Goal: Check status: Check status

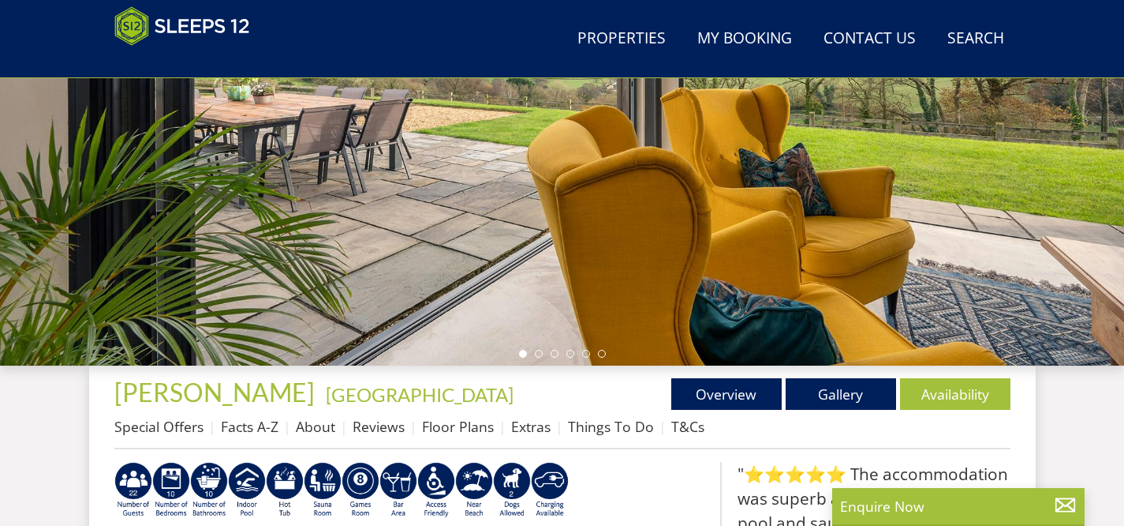
scroll to position [447, 0]
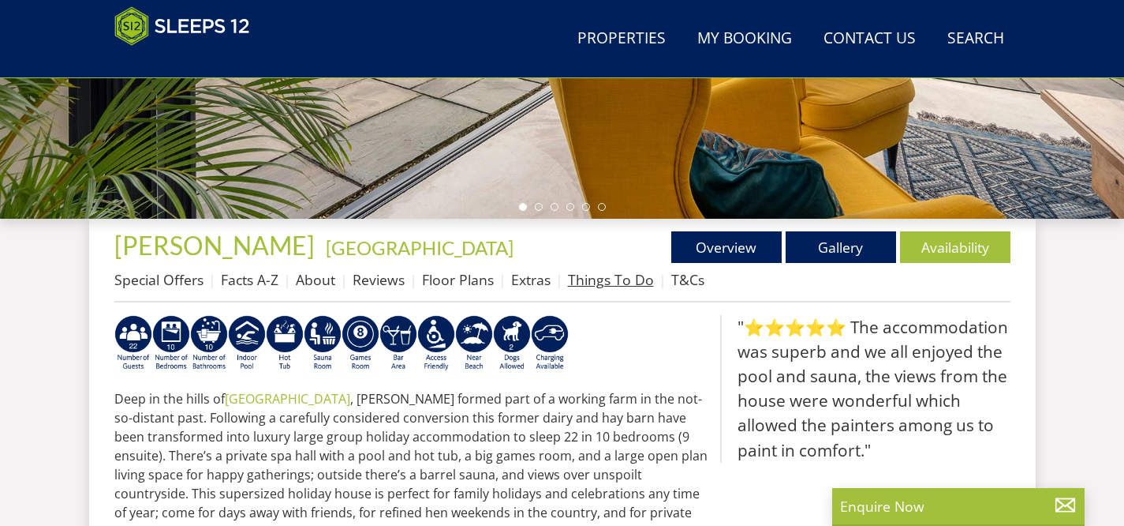
click at [593, 279] on link "Things To Do" at bounding box center [611, 279] width 86 height 19
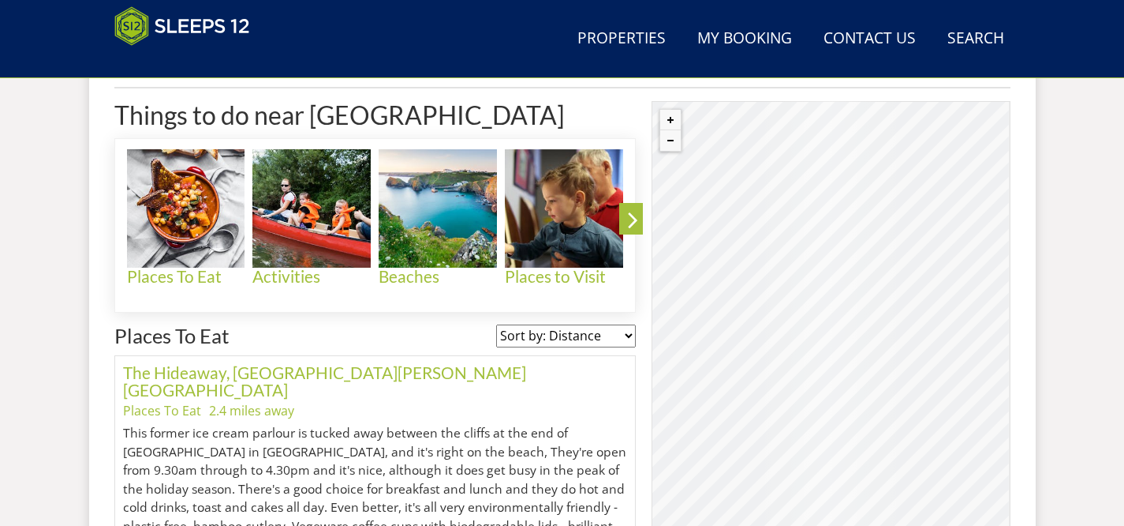
scroll to position [663, 0]
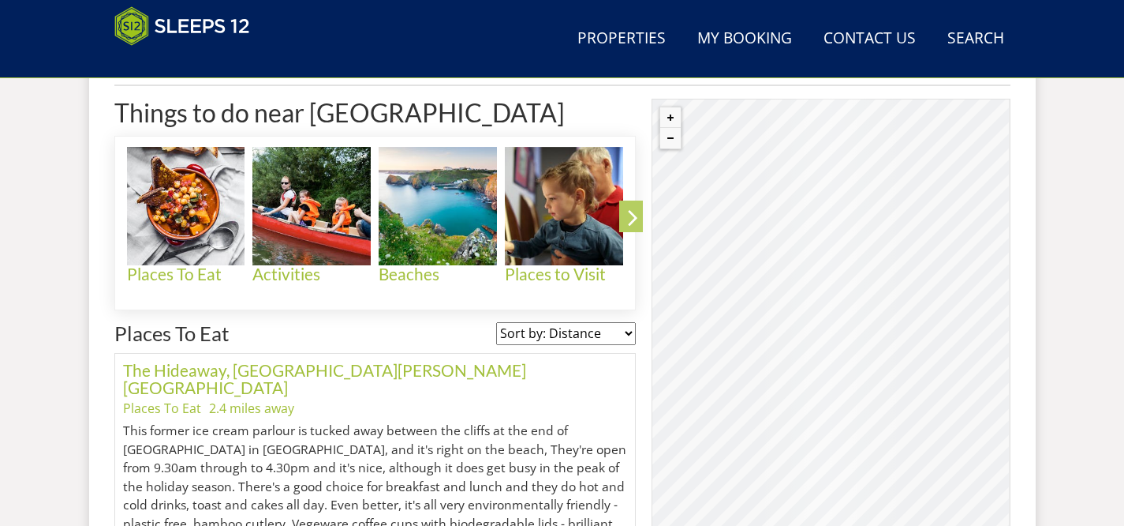
click at [637, 228] on icon at bounding box center [633, 220] width 28 height 37
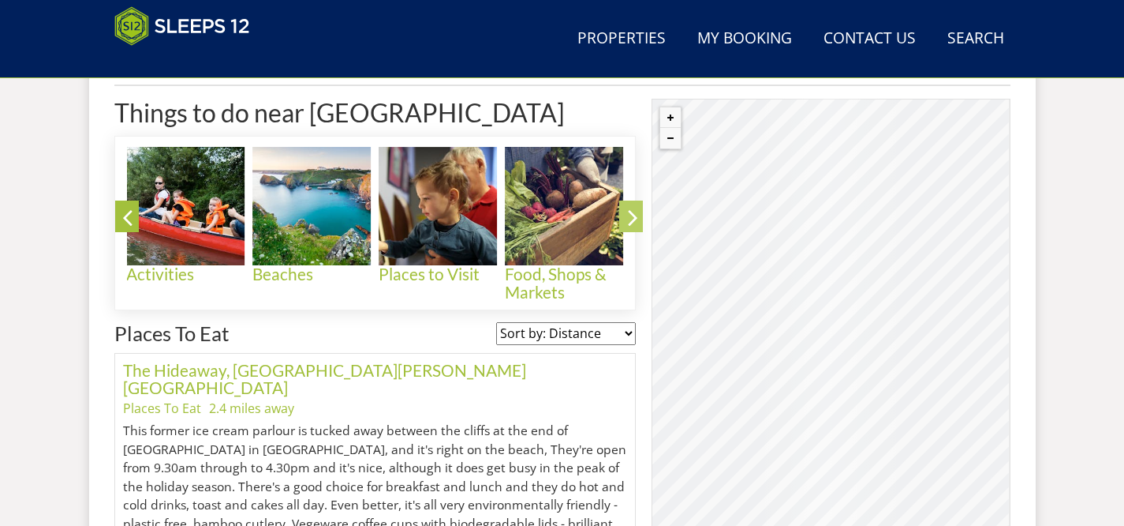
click at [637, 228] on icon at bounding box center [633, 220] width 28 height 37
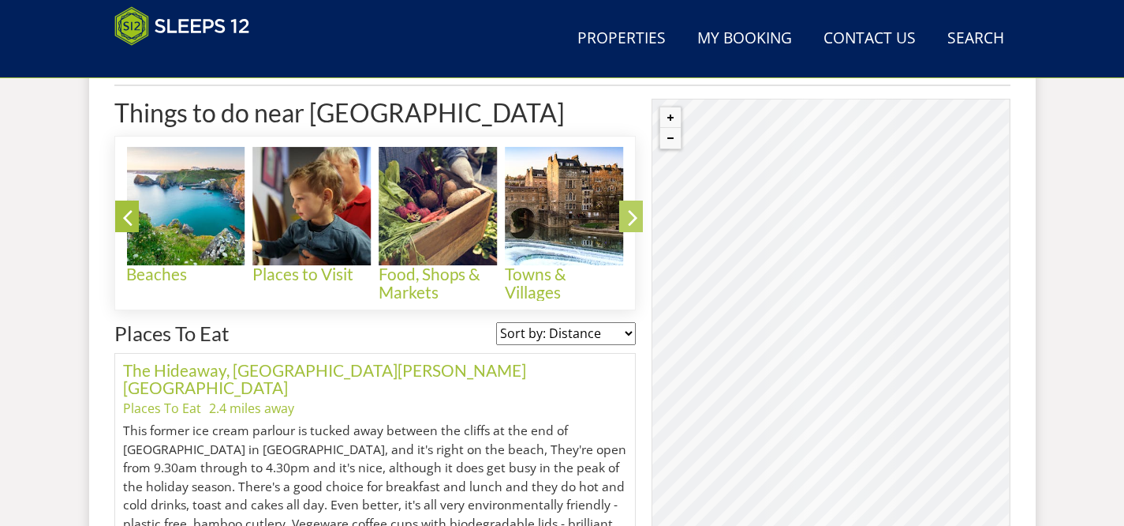
click at [637, 228] on icon at bounding box center [633, 220] width 28 height 37
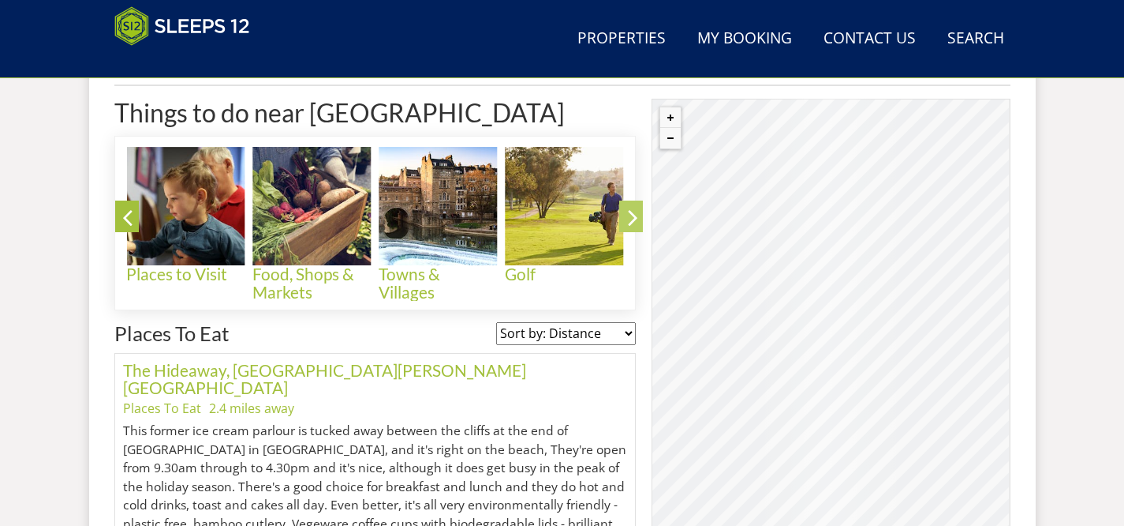
click at [637, 228] on icon at bounding box center [633, 220] width 28 height 37
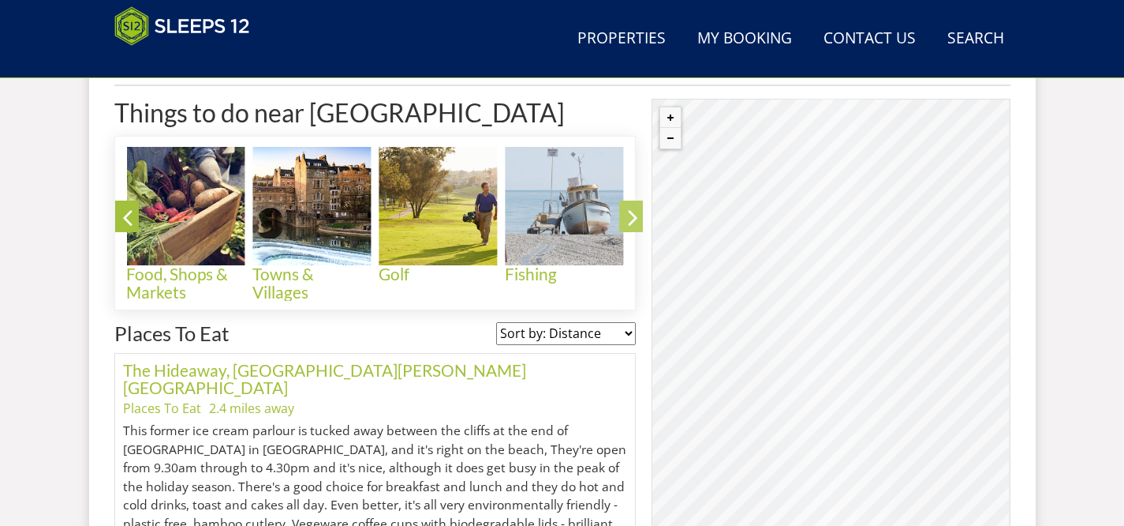
click at [637, 228] on icon at bounding box center [633, 220] width 28 height 37
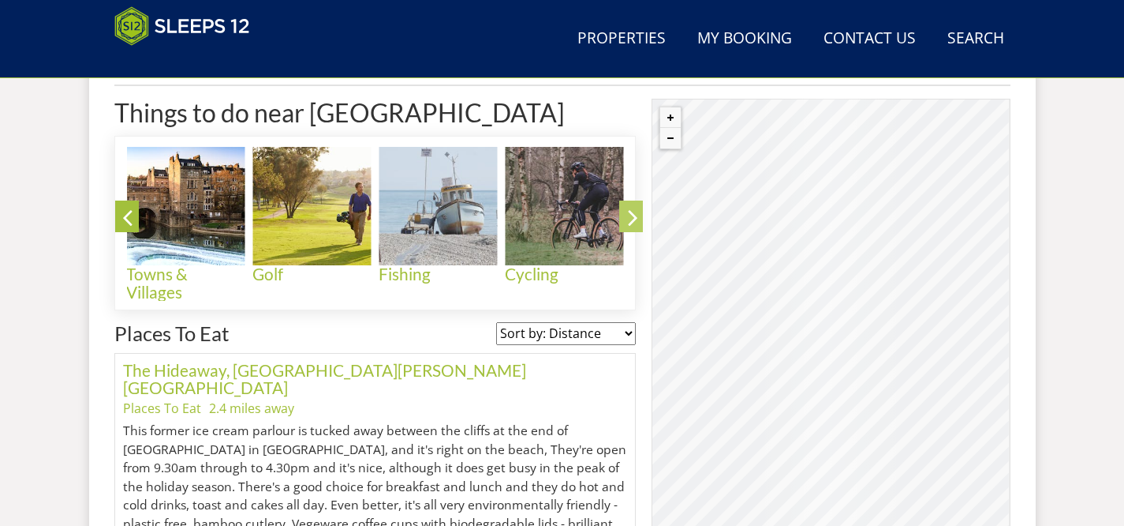
click at [637, 228] on icon at bounding box center [633, 220] width 28 height 37
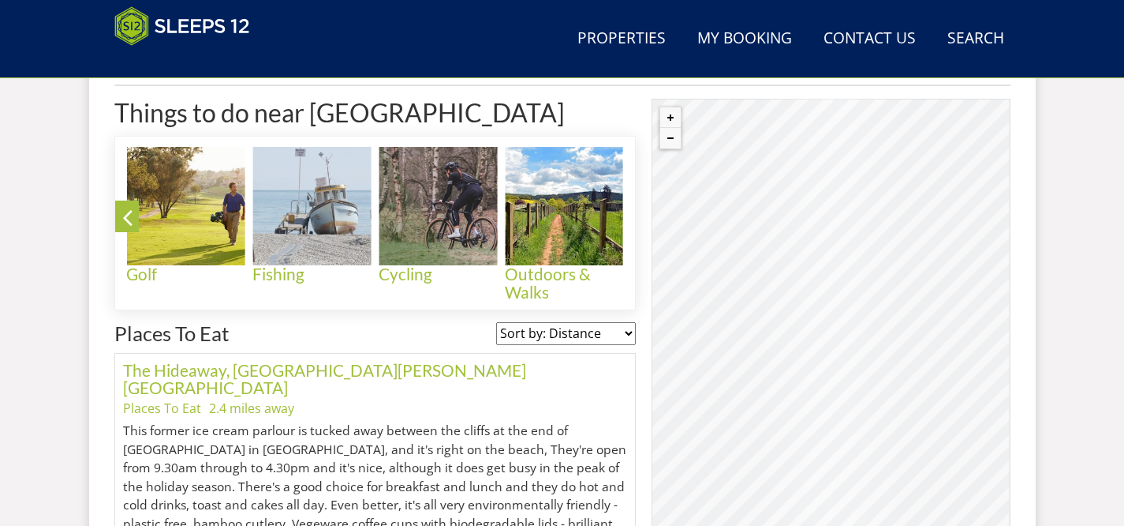
click at [637, 228] on icon at bounding box center [633, 220] width 28 height 37
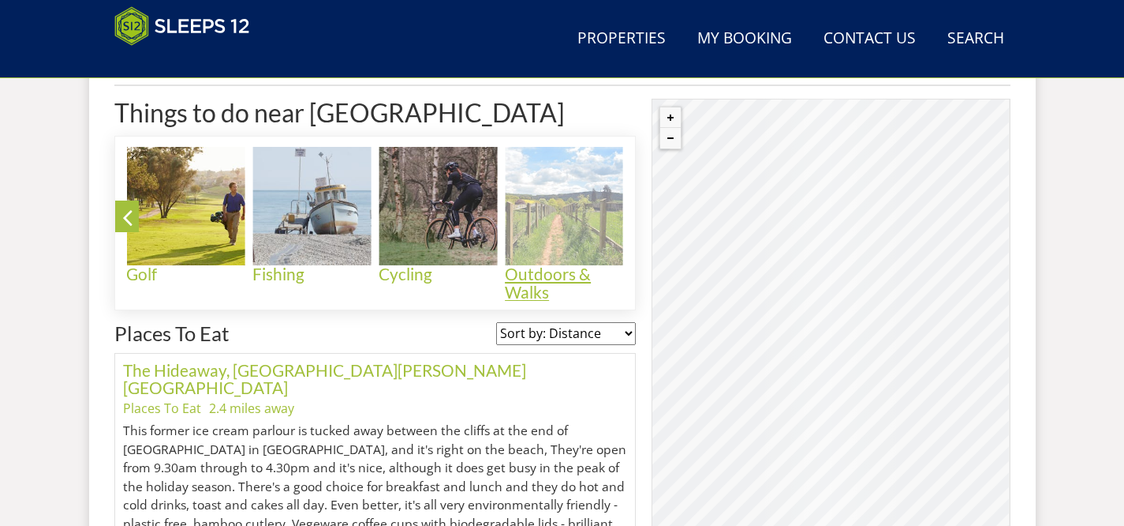
click at [512, 284] on h4 "Outdoors & Walks" at bounding box center [564, 283] width 118 height 36
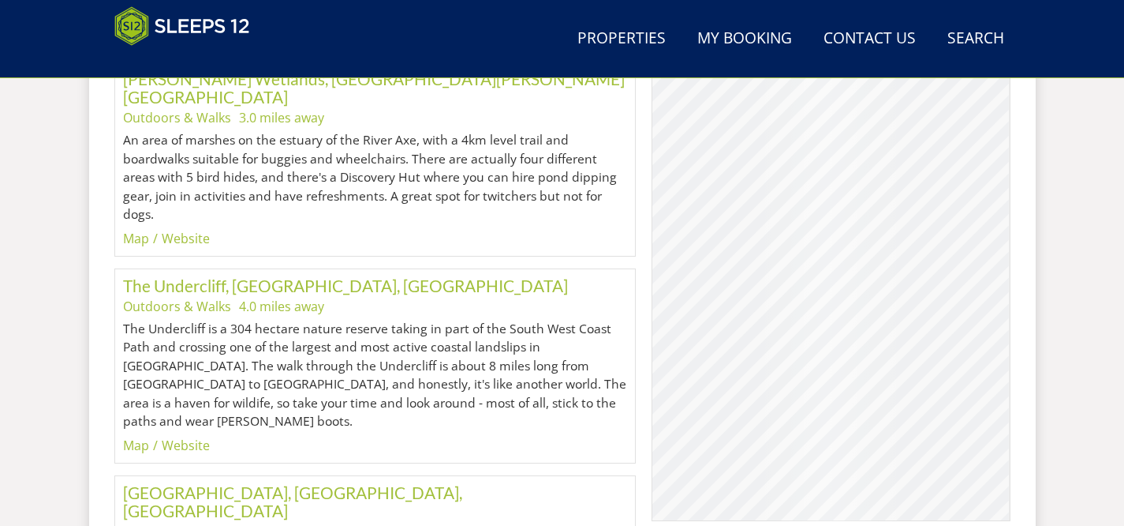
scroll to position [1192, 0]
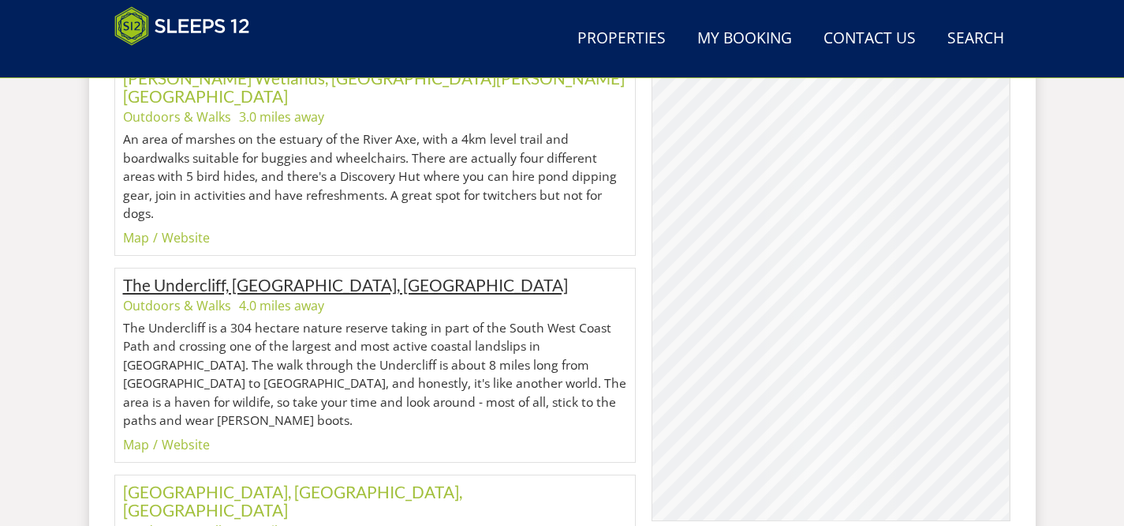
click at [260, 275] on link "The Undercliff, [GEOGRAPHIC_DATA], [GEOGRAPHIC_DATA]" at bounding box center [345, 285] width 445 height 20
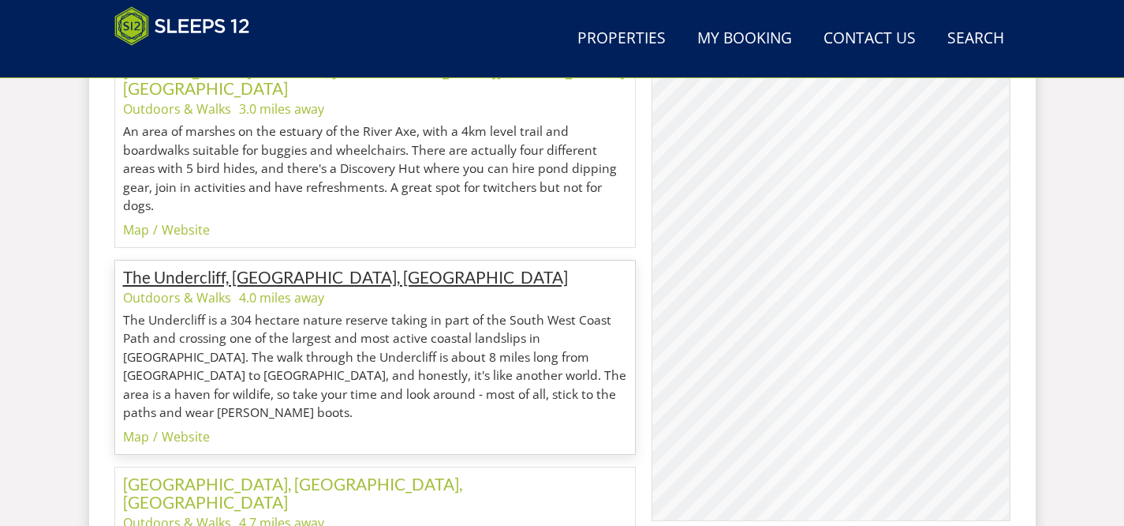
click at [254, 267] on link "The Undercliff, [GEOGRAPHIC_DATA], [GEOGRAPHIC_DATA]" at bounding box center [345, 277] width 445 height 20
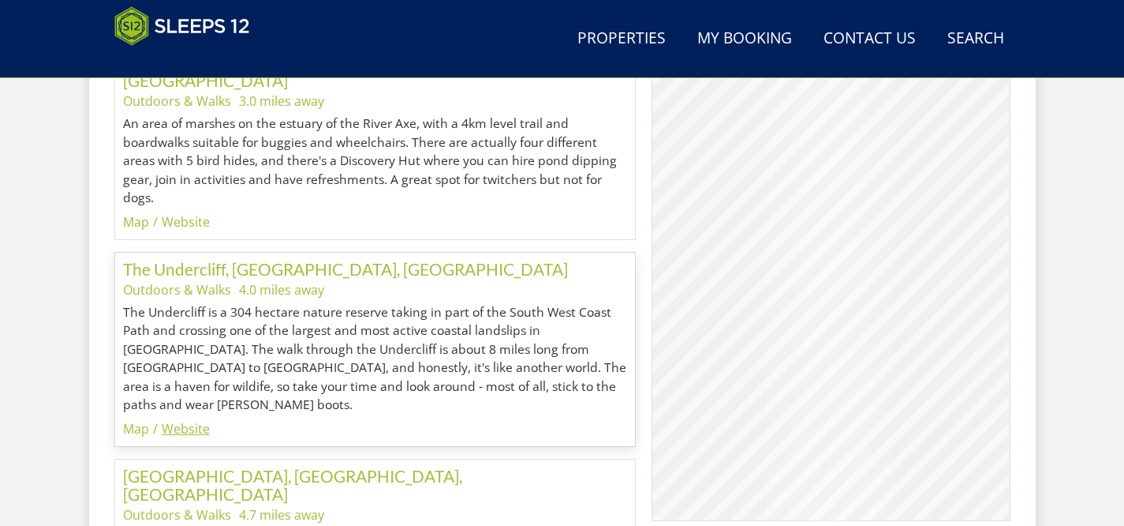
click at [181, 420] on link "Website" at bounding box center [186, 428] width 48 height 17
drag, startPoint x: 175, startPoint y: 311, endPoint x: 502, endPoint y: 320, distance: 326.8
click at [502, 320] on p "The Undercliff is a 304 hectare nature reserve taking in part of the South West…" at bounding box center [375, 358] width 505 height 111
click at [268, 332] on p "The Undercliff is a 304 hectare nature reserve taking in part of the South West…" at bounding box center [375, 358] width 505 height 111
drag, startPoint x: 243, startPoint y: 255, endPoint x: 312, endPoint y: 260, distance: 69.6
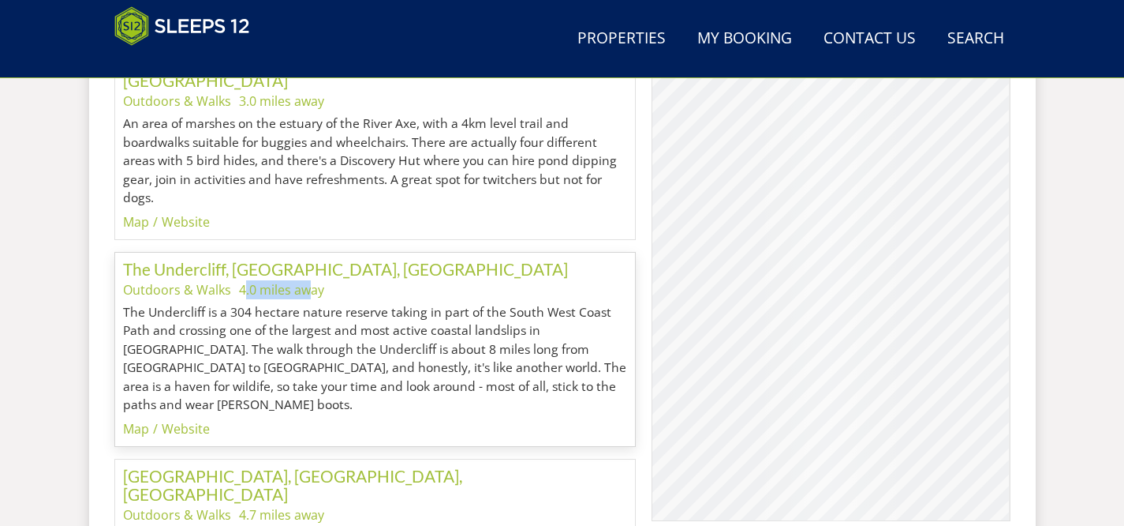
click at [312, 280] on li "4.0 miles away" at bounding box center [281, 289] width 85 height 19
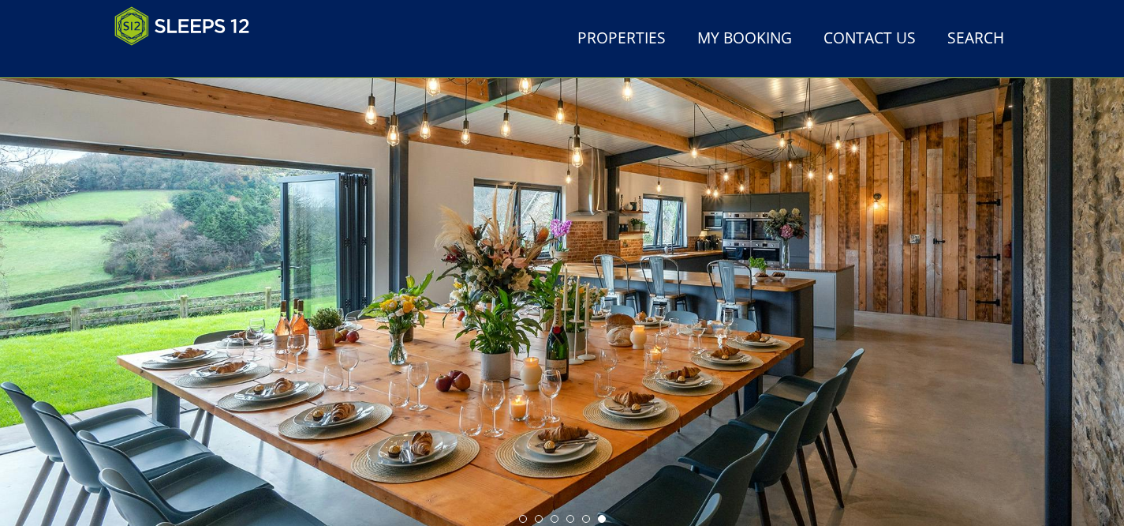
scroll to position [137, 0]
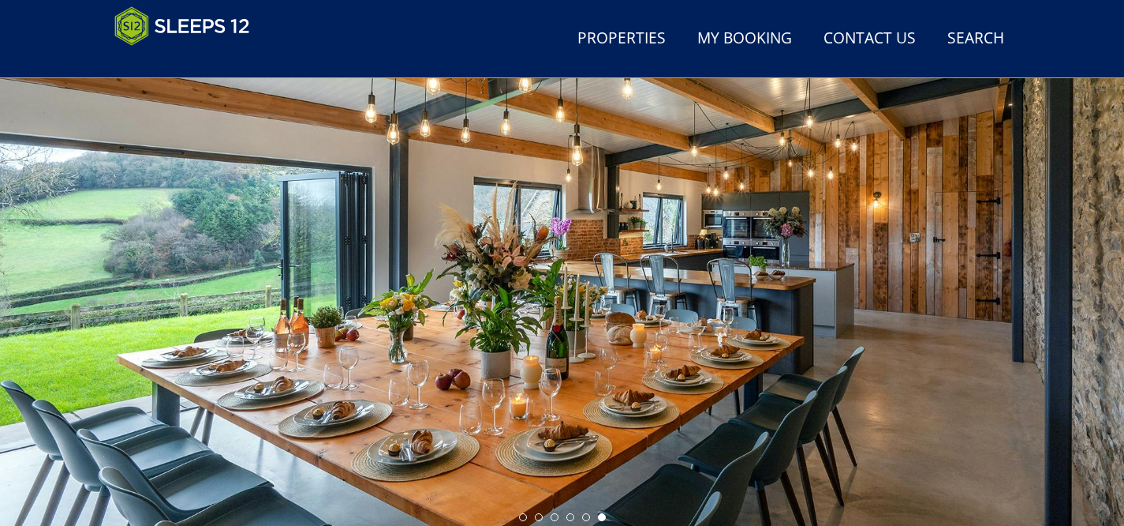
click at [526, 519] on ul at bounding box center [562, 517] width 87 height 8
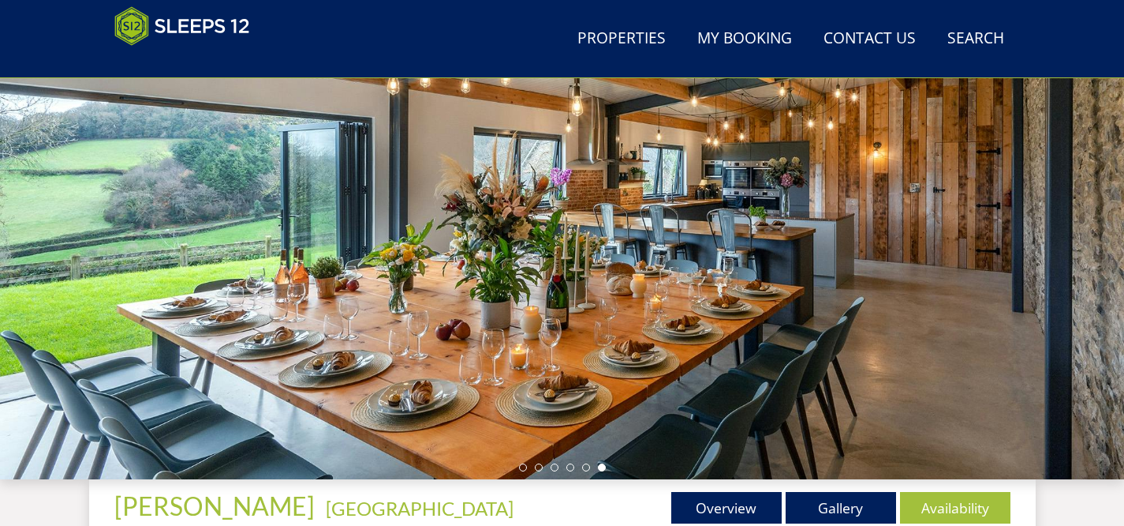
scroll to position [188, 0]
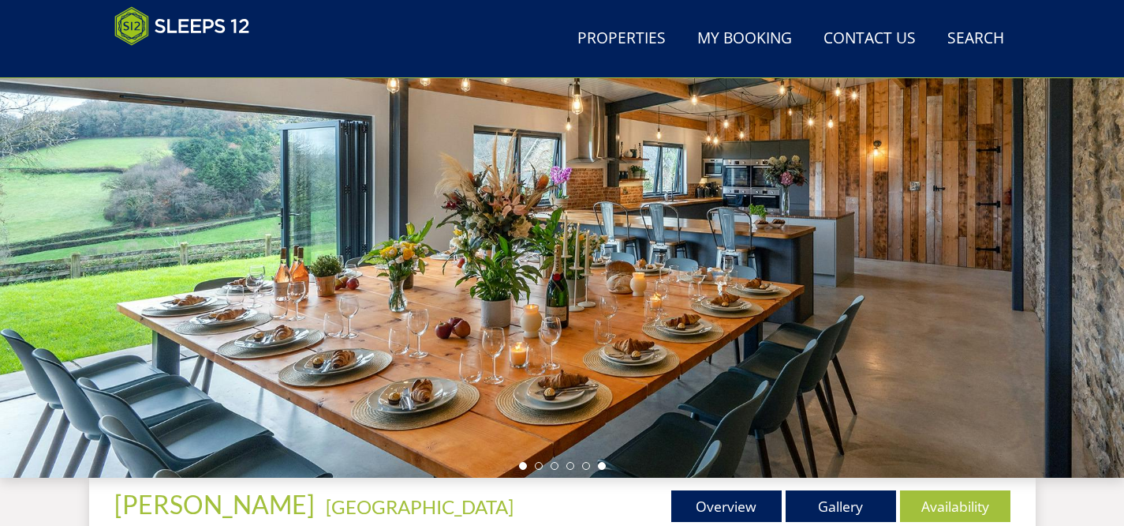
click at [522, 466] on li at bounding box center [523, 466] width 8 height 8
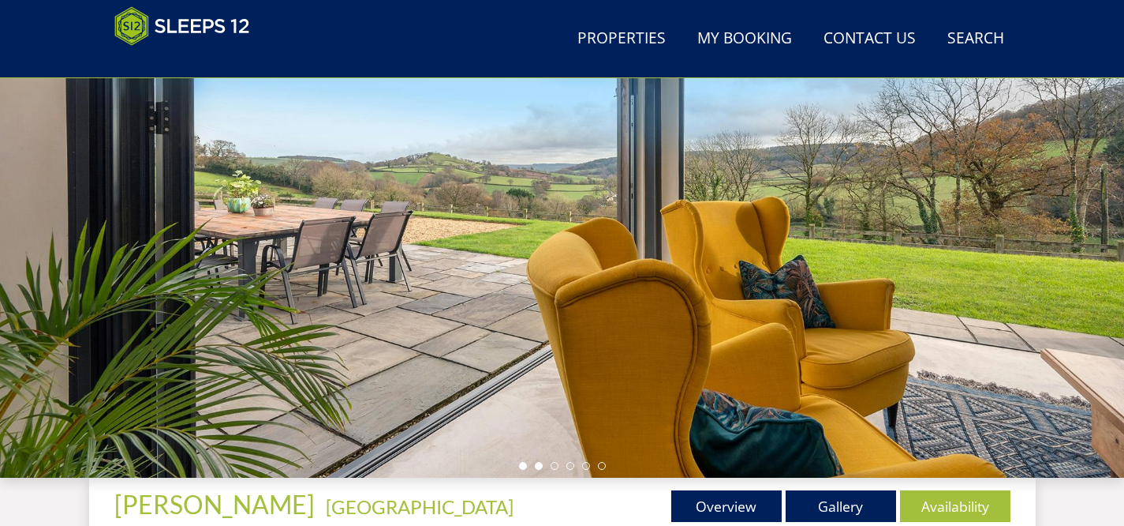
click at [540, 466] on li at bounding box center [539, 466] width 8 height 8
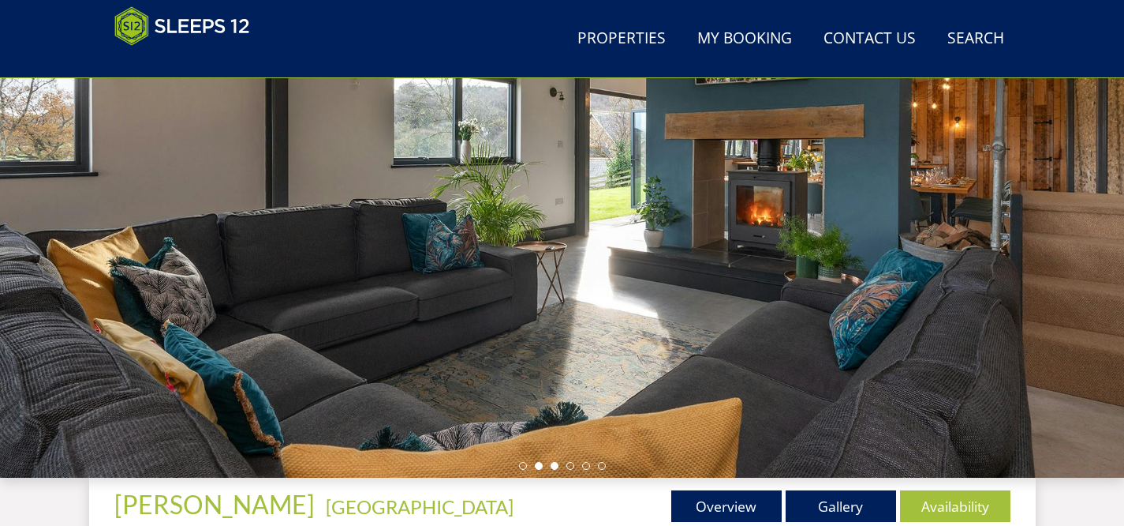
click at [555, 467] on li at bounding box center [555, 466] width 8 height 8
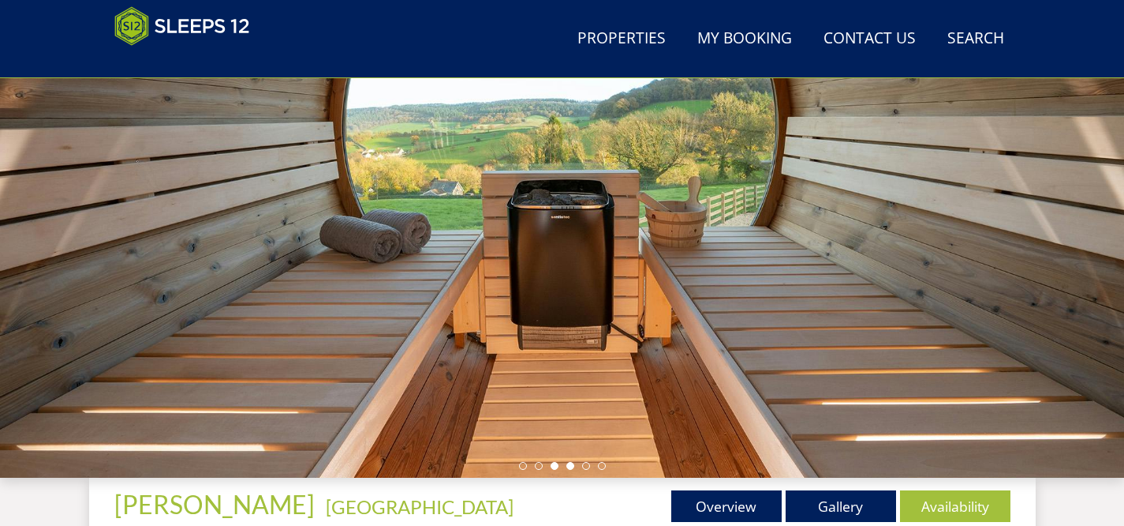
click at [571, 467] on li at bounding box center [571, 466] width 8 height 8
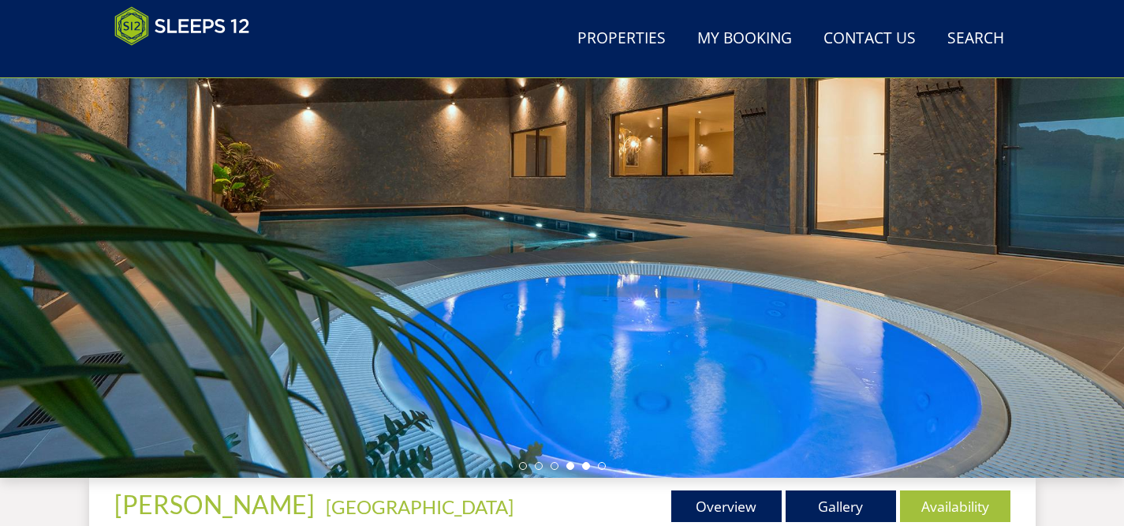
click at [585, 465] on li at bounding box center [586, 466] width 8 height 8
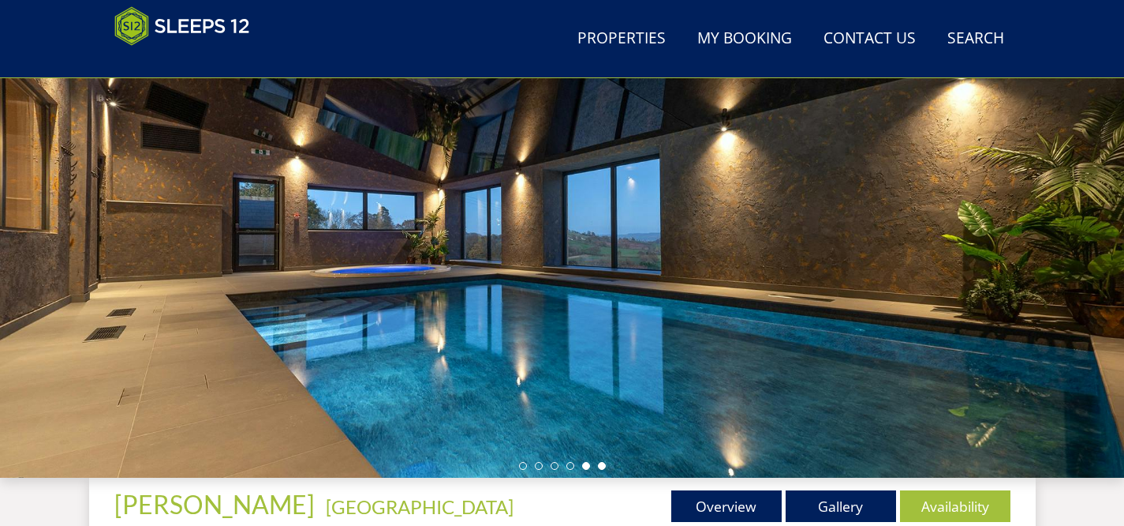
click at [598, 464] on li at bounding box center [602, 466] width 8 height 8
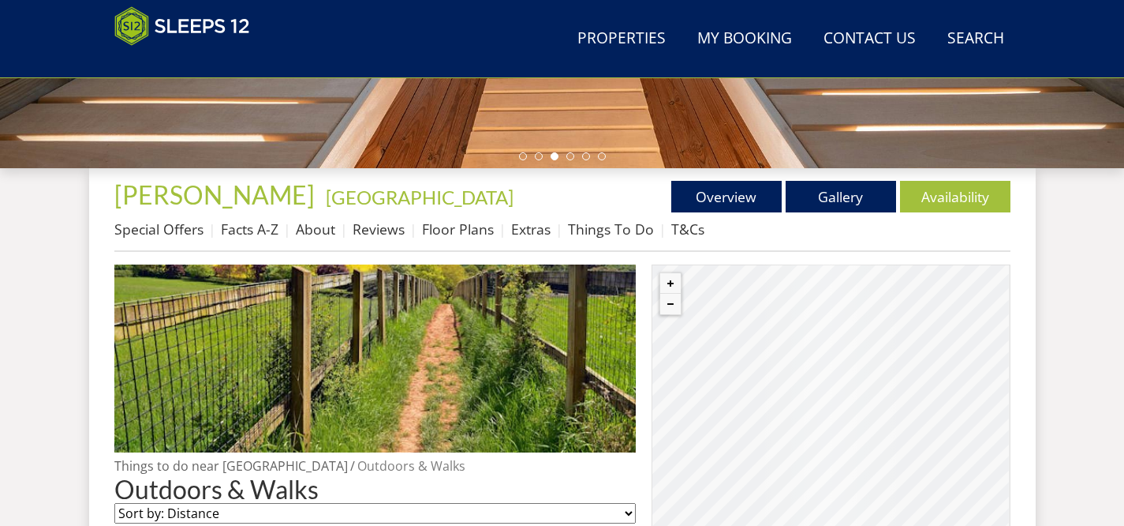
scroll to position [578, 0]
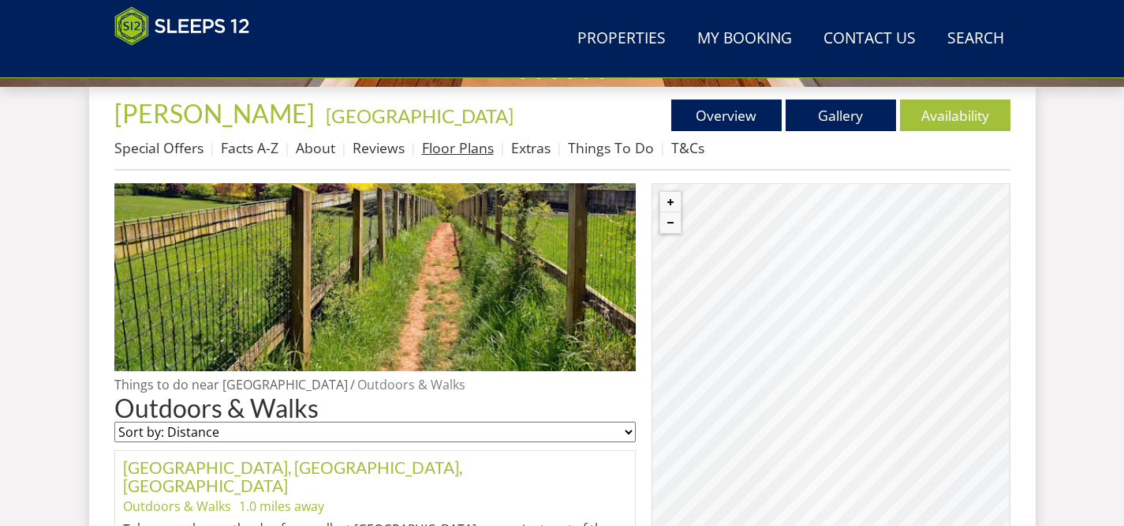
click at [433, 147] on link "Floor Plans" at bounding box center [458, 147] width 72 height 19
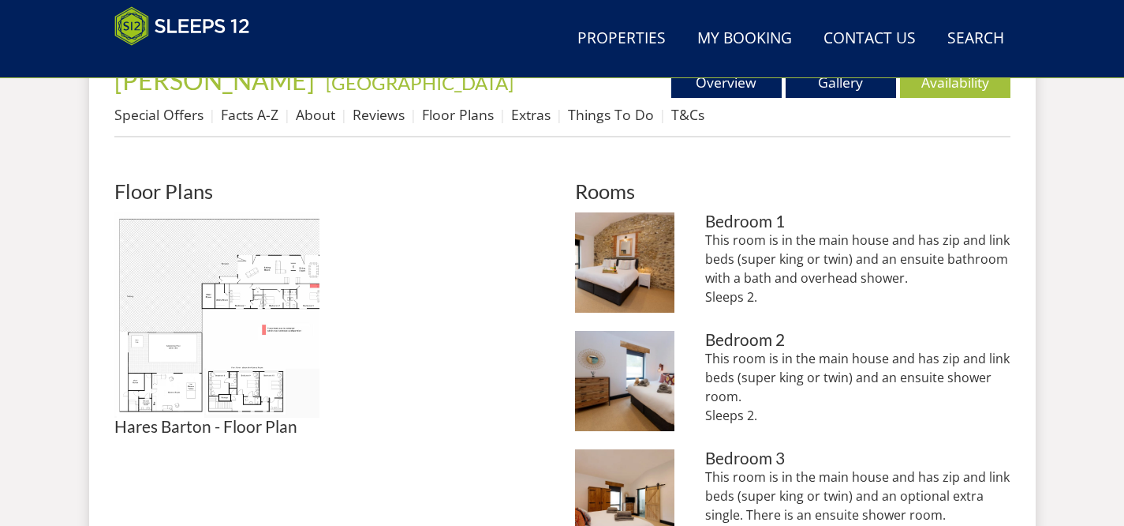
scroll to position [614, 0]
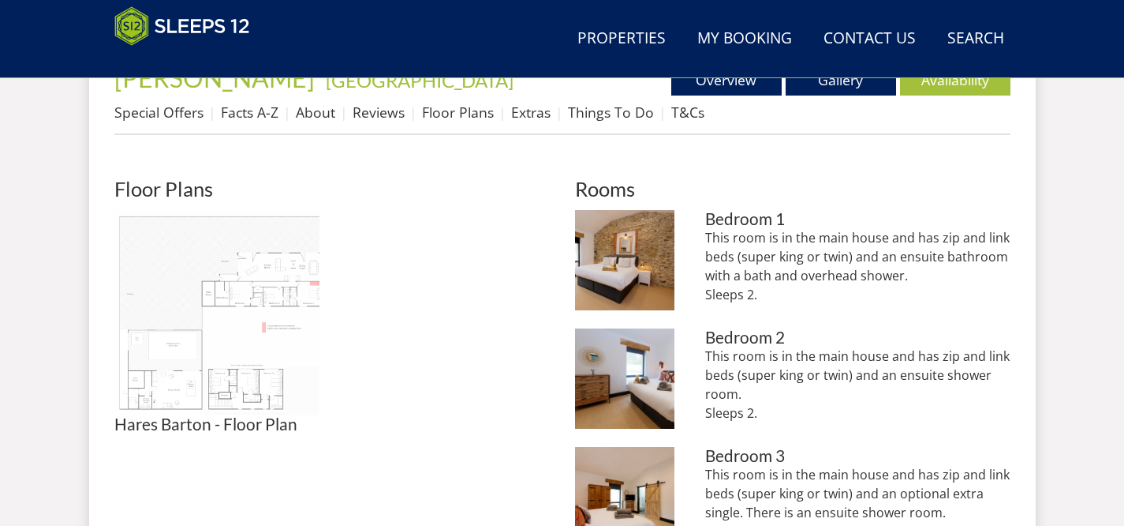
click at [219, 312] on img at bounding box center [216, 312] width 205 height 205
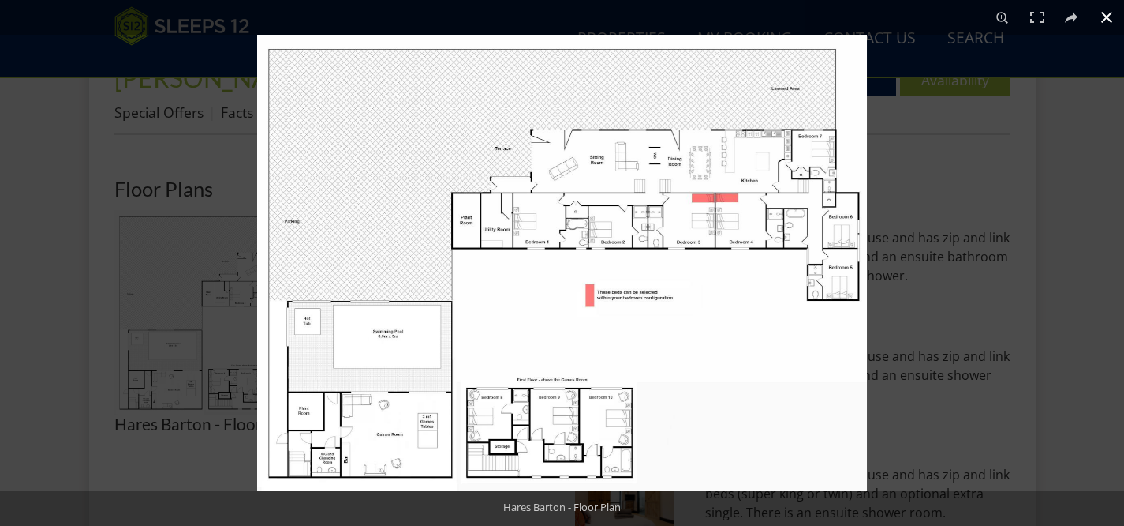
click at [1065, 122] on div at bounding box center [819, 298] width 1124 height 526
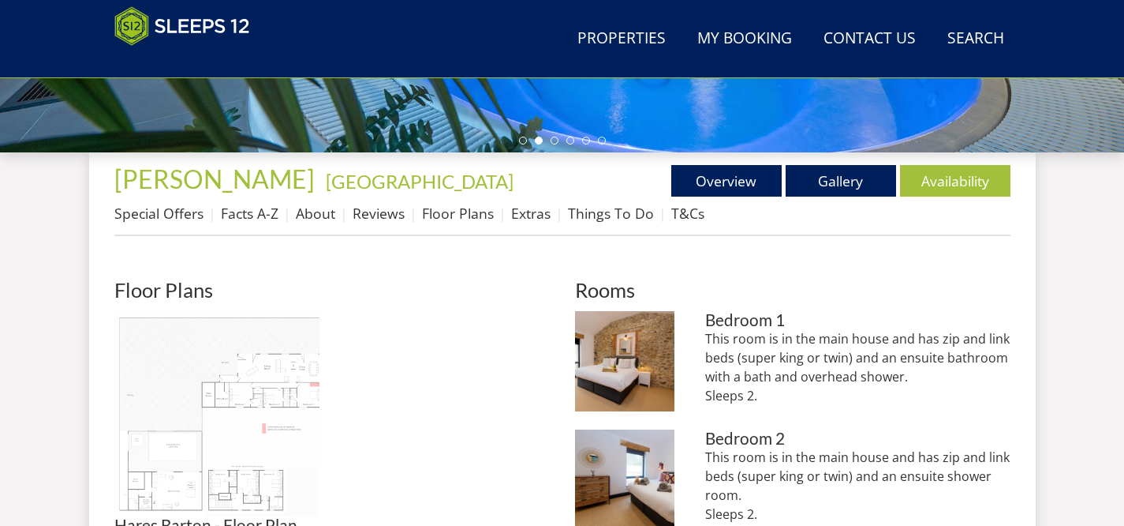
scroll to position [512, 0]
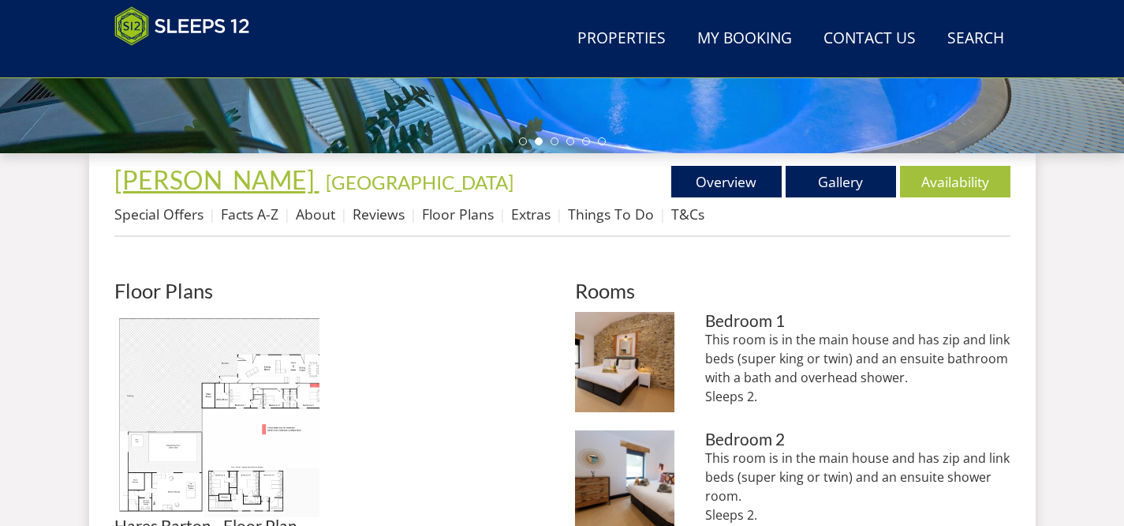
click at [199, 174] on span "[PERSON_NAME]" at bounding box center [214, 179] width 200 height 31
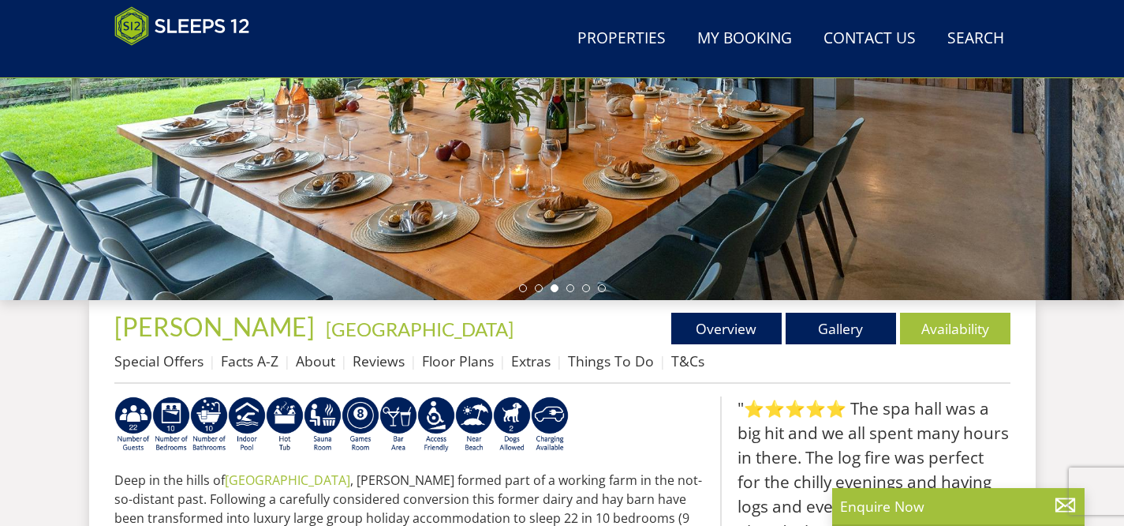
scroll to position [370, 0]
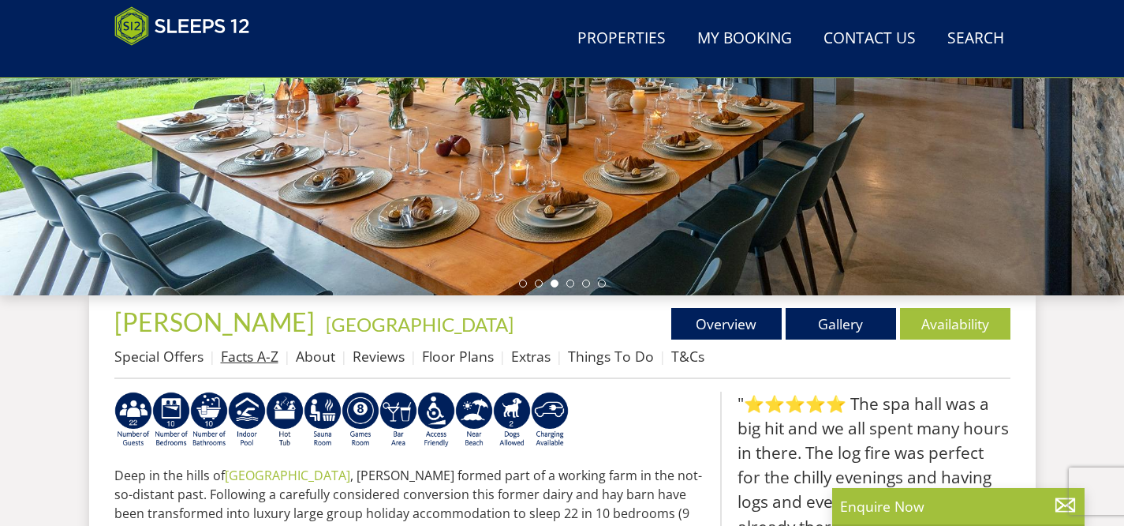
click at [223, 356] on link "Facts A-Z" at bounding box center [250, 355] width 58 height 19
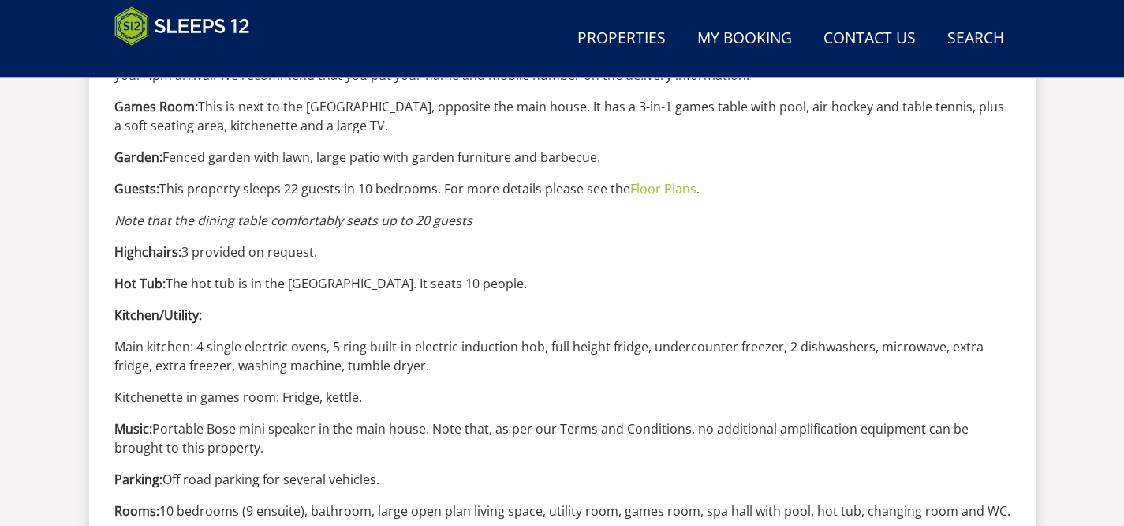
scroll to position [1409, 0]
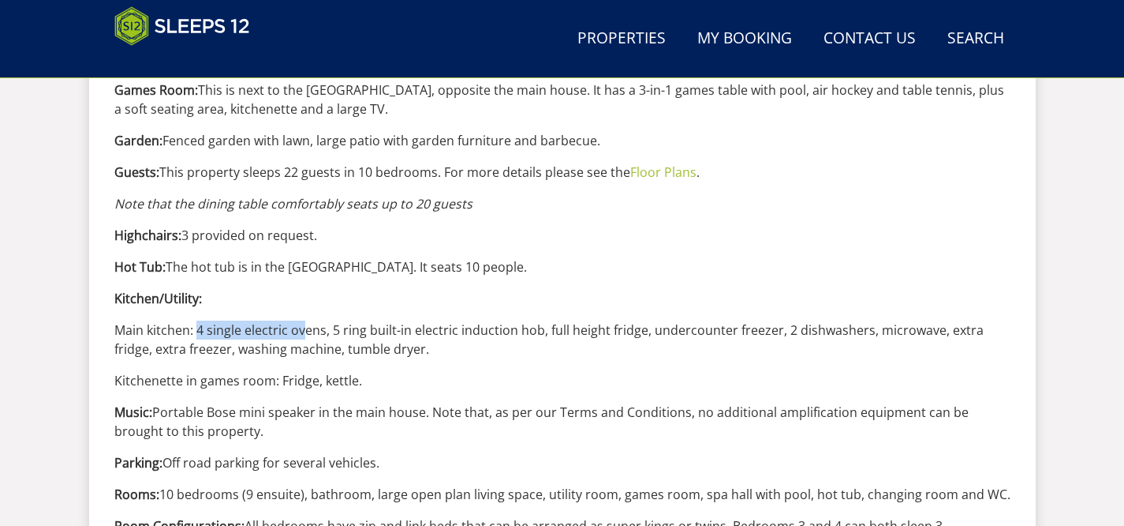
drag, startPoint x: 195, startPoint y: 338, endPoint x: 306, endPoint y: 335, distance: 111.3
click at [306, 335] on p "Main kitchen: 4 single electric ovens, 5 ring built-in electric induction hob, …" at bounding box center [562, 339] width 896 height 38
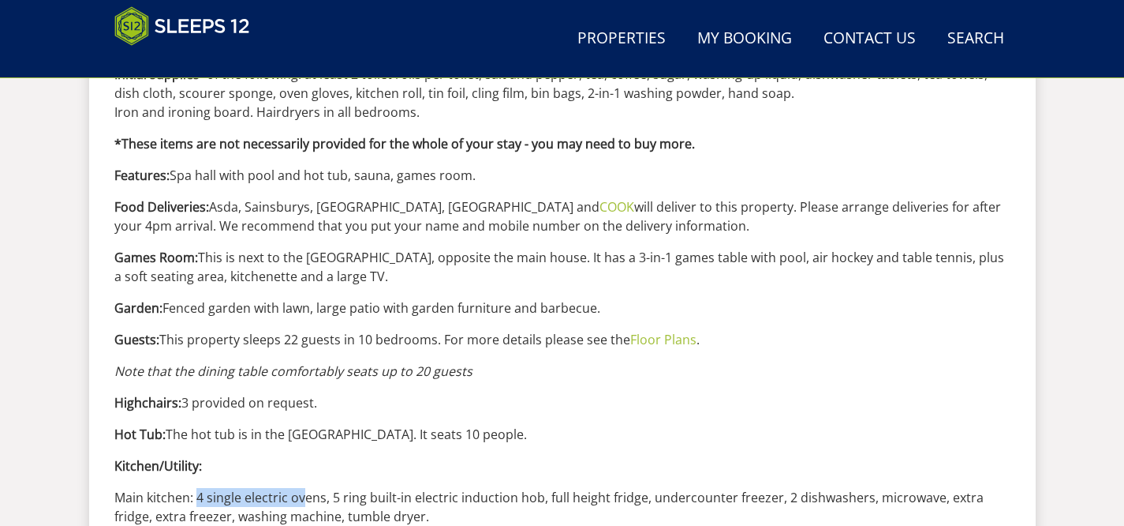
scroll to position [1329, 0]
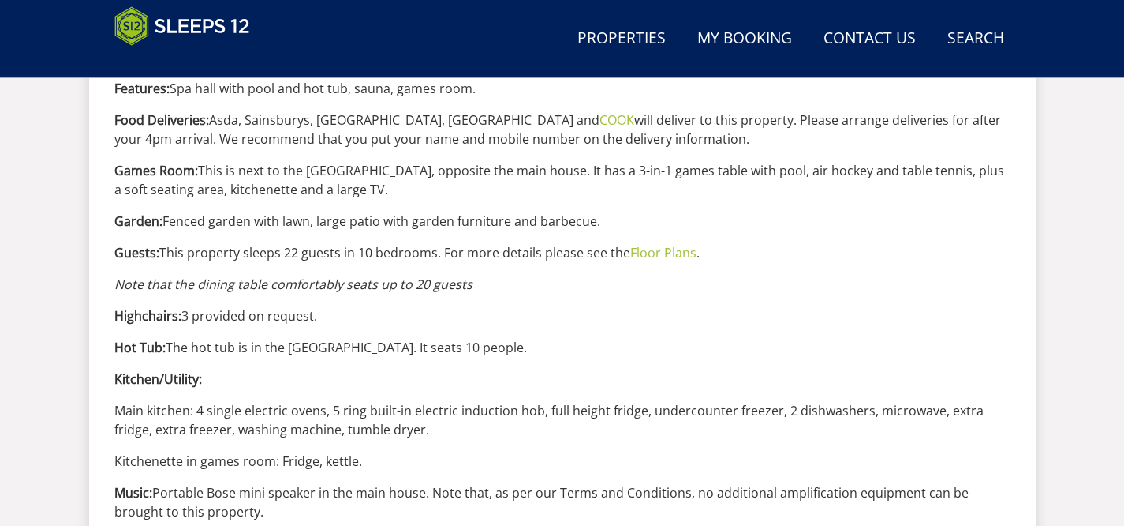
click at [369, 415] on p "Main kitchen: 4 single electric ovens, 5 ring built-in electric induction hob, …" at bounding box center [562, 420] width 896 height 38
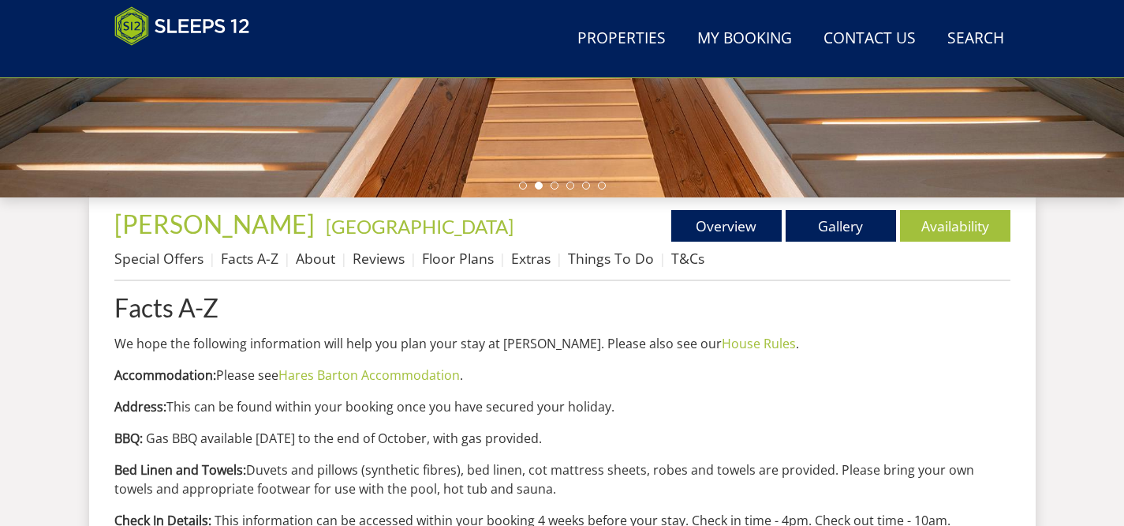
scroll to position [469, 0]
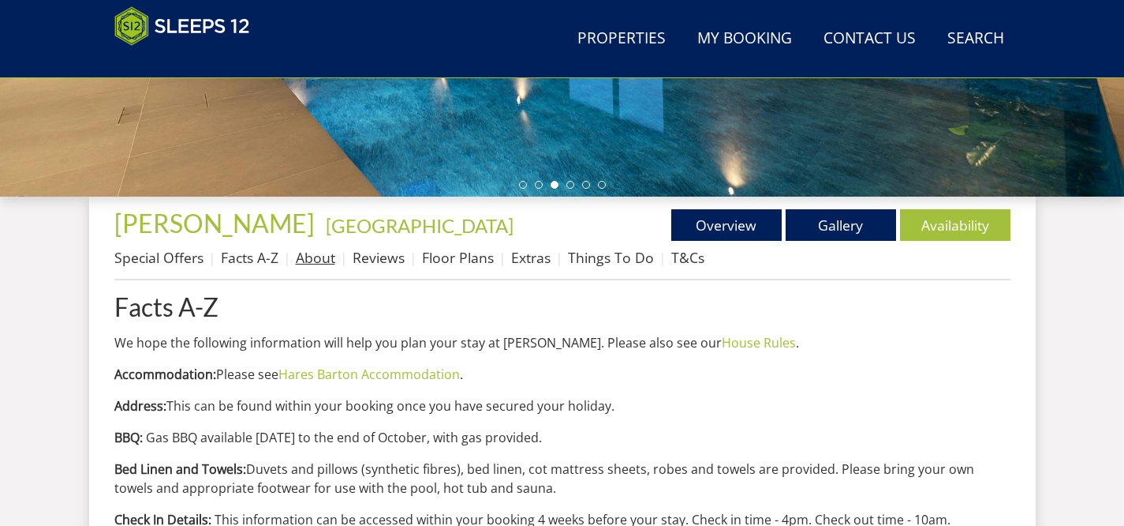
click at [305, 263] on link "About" at bounding box center [315, 257] width 39 height 19
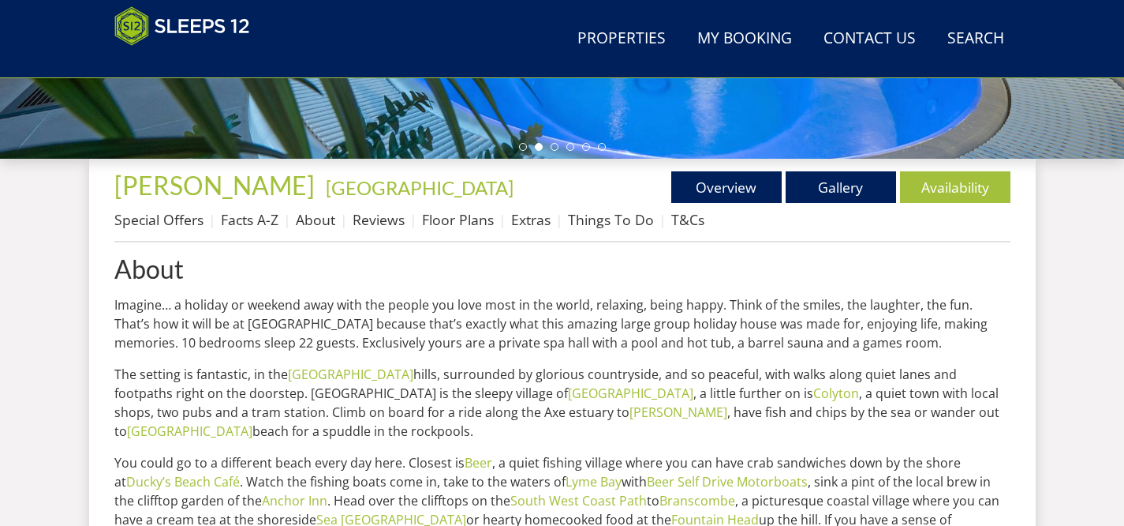
scroll to position [503, 0]
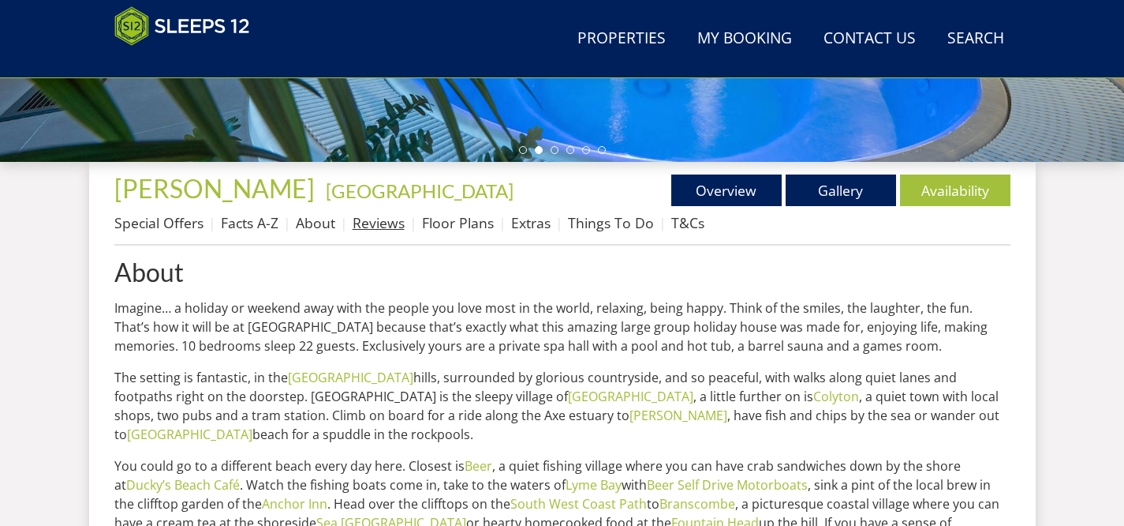
click at [382, 228] on link "Reviews" at bounding box center [379, 222] width 52 height 19
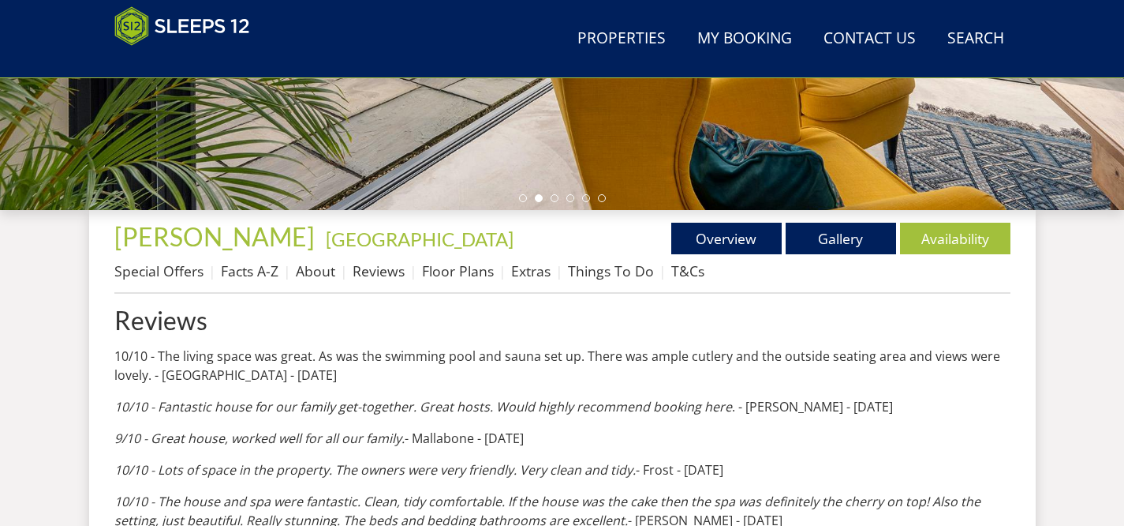
scroll to position [451, 0]
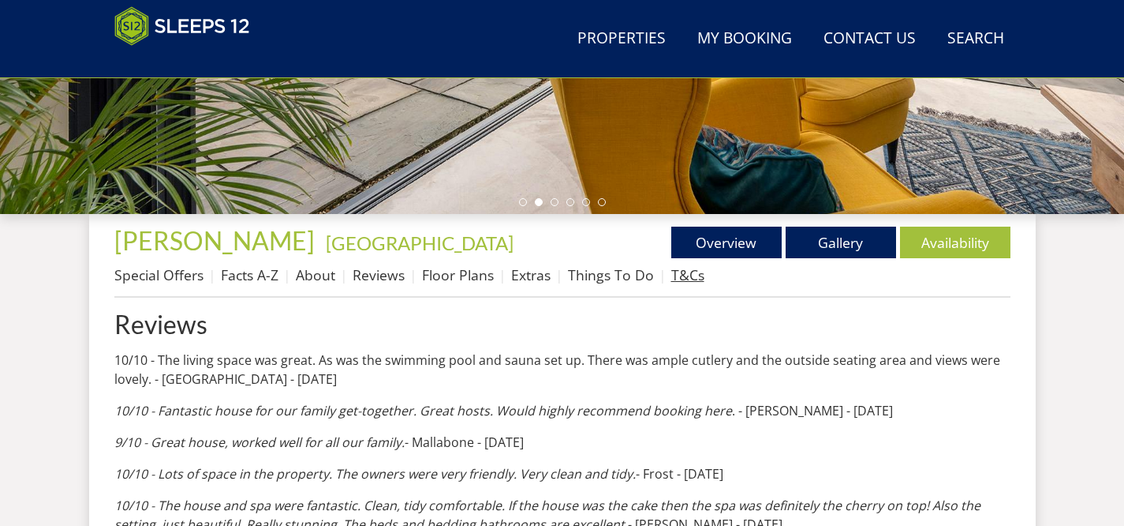
click at [686, 279] on link "T&Cs" at bounding box center [688, 274] width 33 height 19
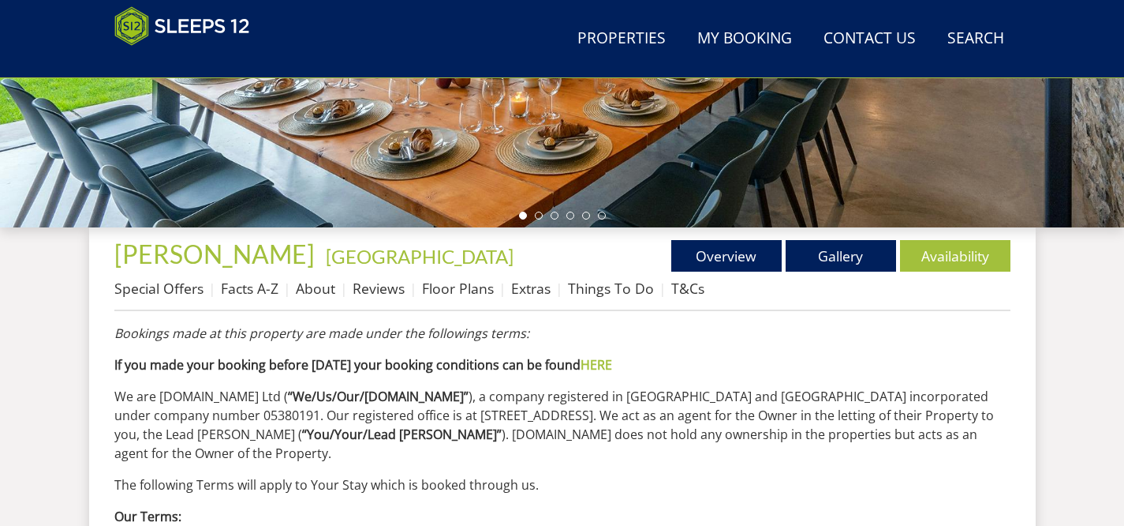
scroll to position [432, 0]
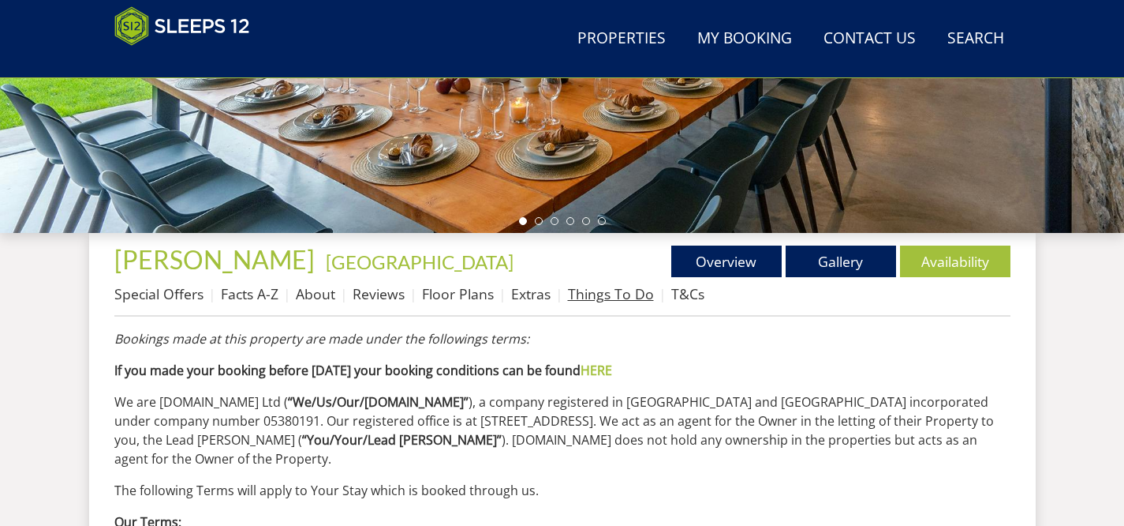
click at [607, 290] on link "Things To Do" at bounding box center [611, 293] width 86 height 19
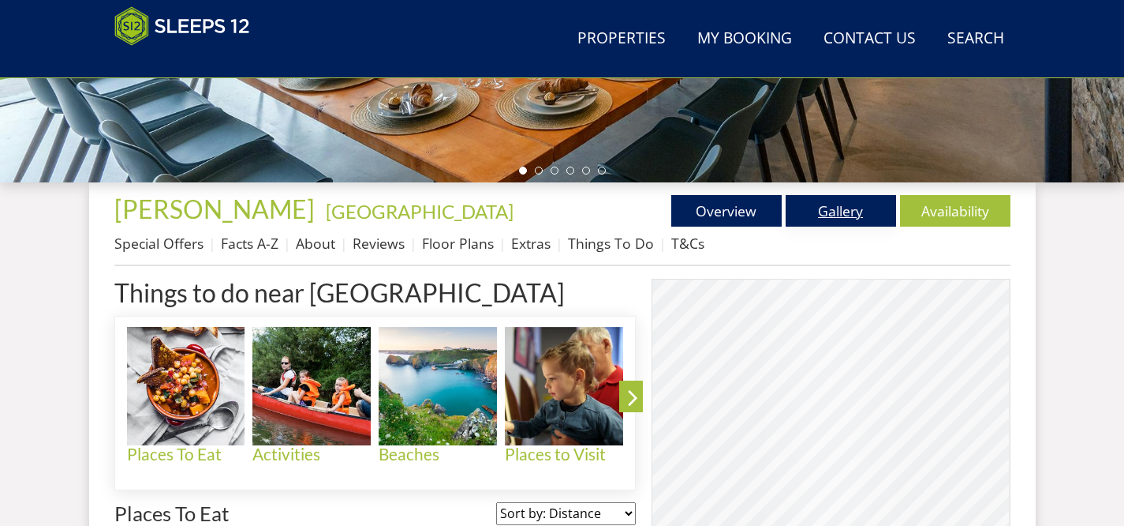
scroll to position [309, 0]
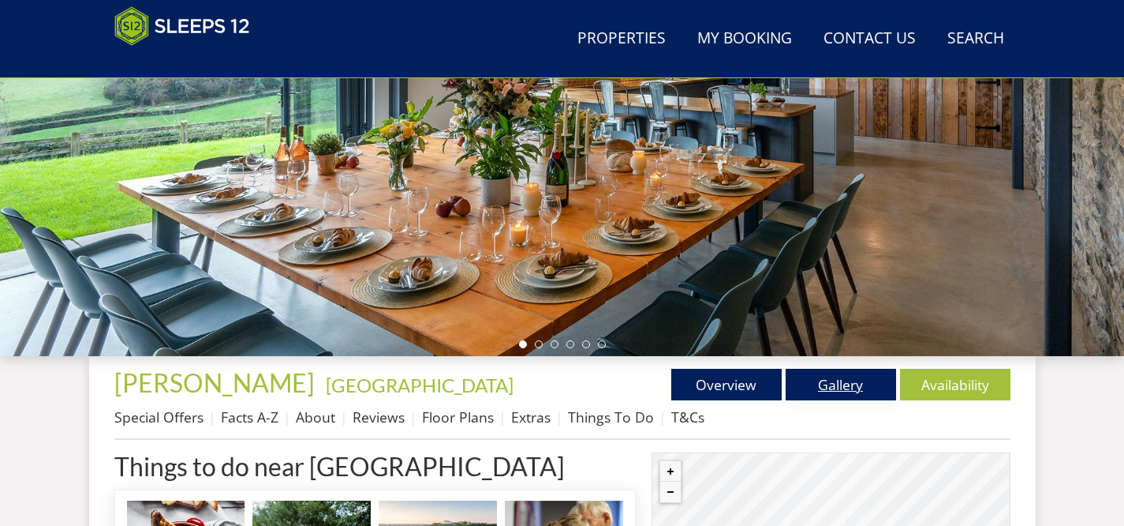
click at [834, 388] on link "Gallery" at bounding box center [841, 385] width 110 height 32
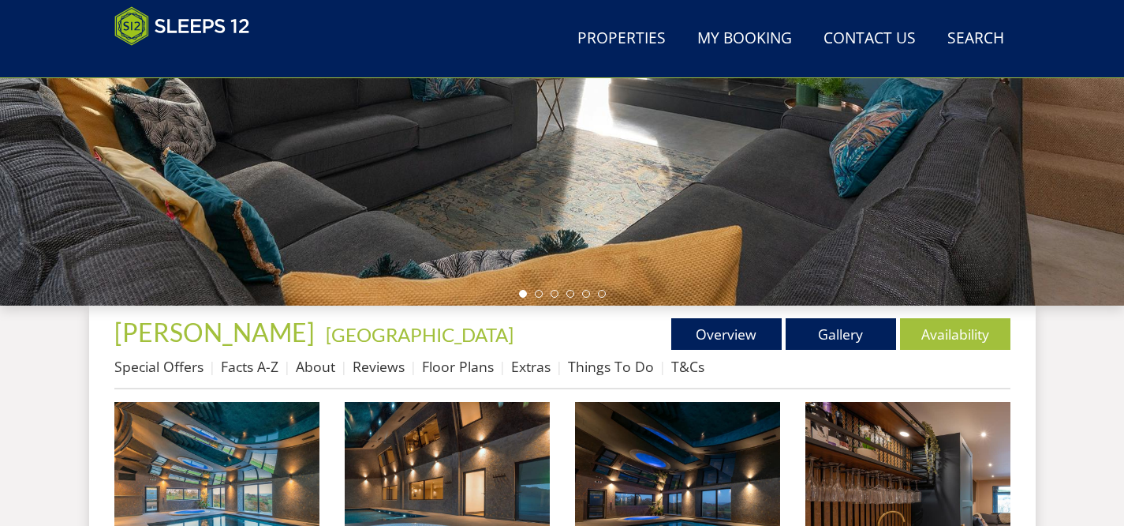
scroll to position [562, 0]
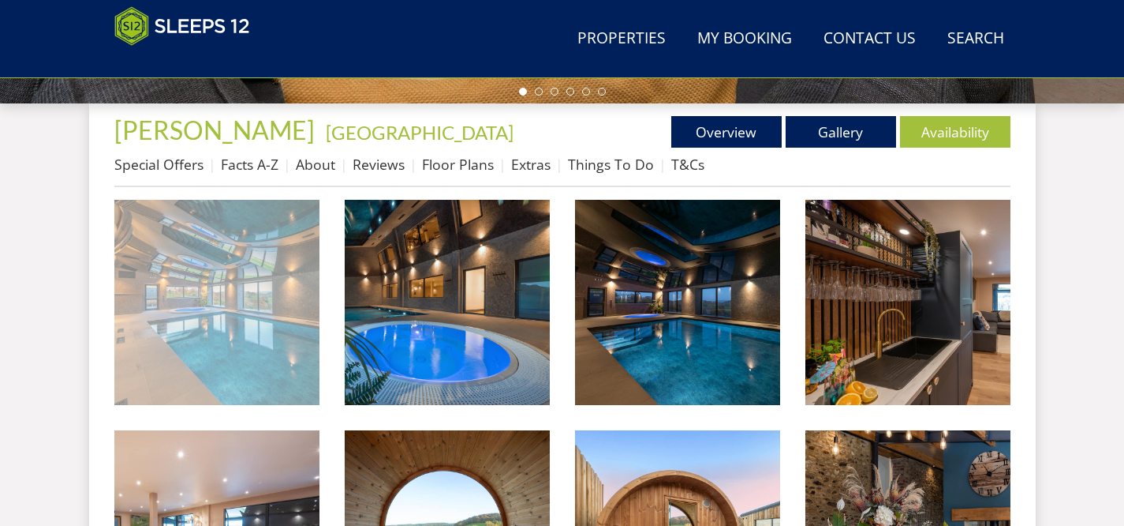
click at [216, 317] on img at bounding box center [216, 302] width 205 height 205
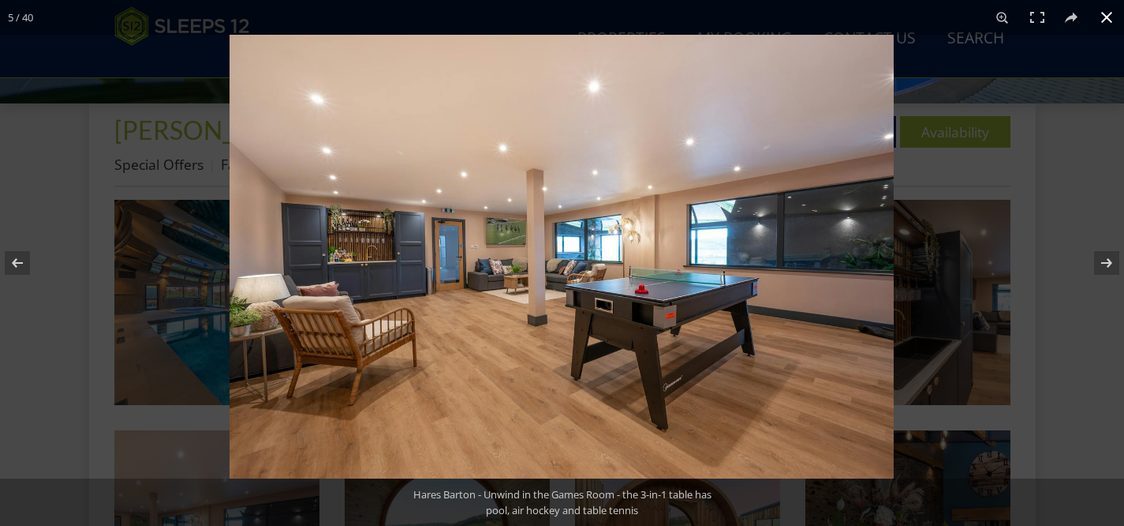
click at [1112, 19] on button at bounding box center [1107, 17] width 35 height 35
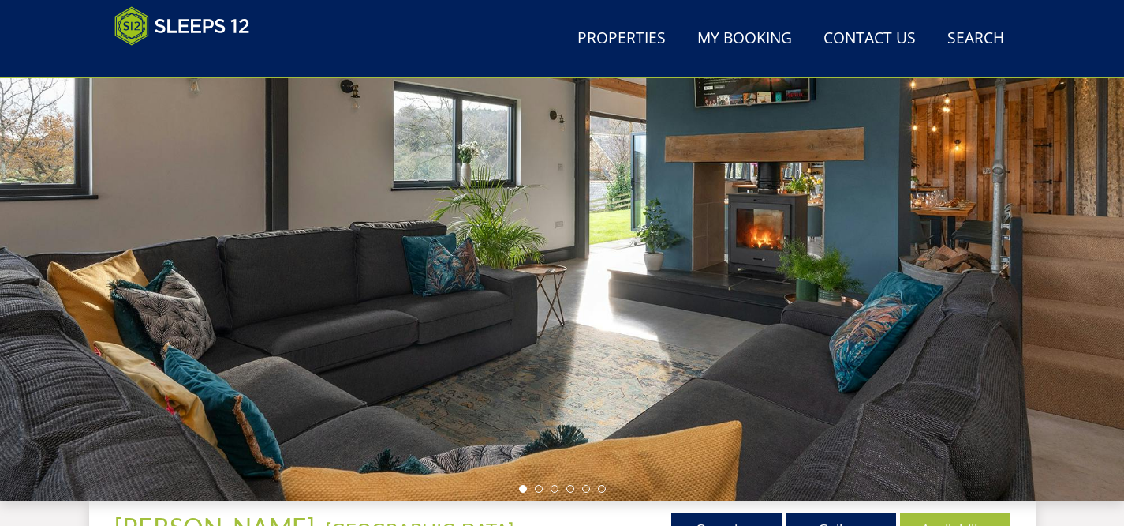
scroll to position [0, 0]
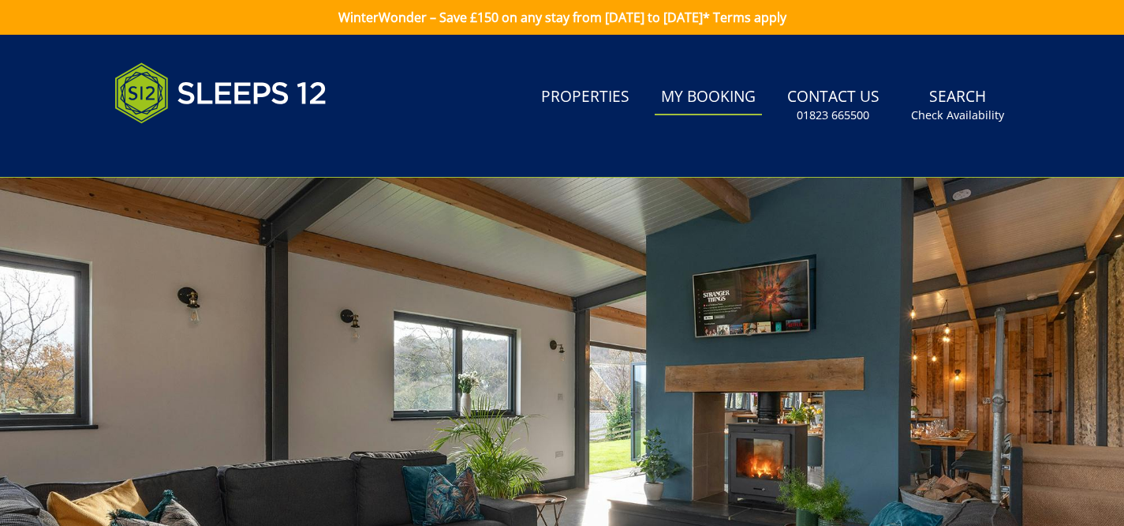
click at [710, 98] on link "My Booking" at bounding box center [708, 98] width 107 height 36
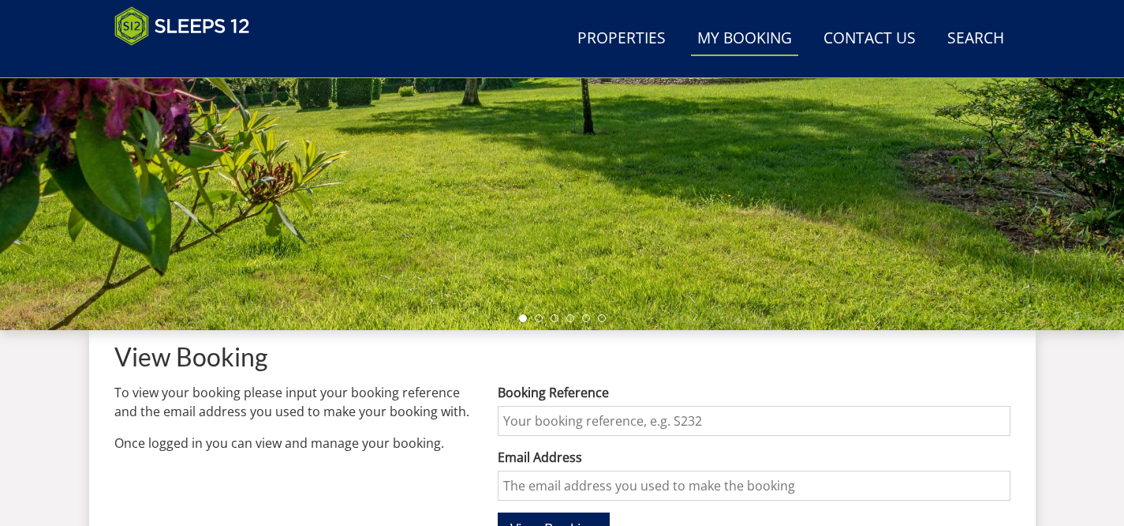
scroll to position [357, 0]
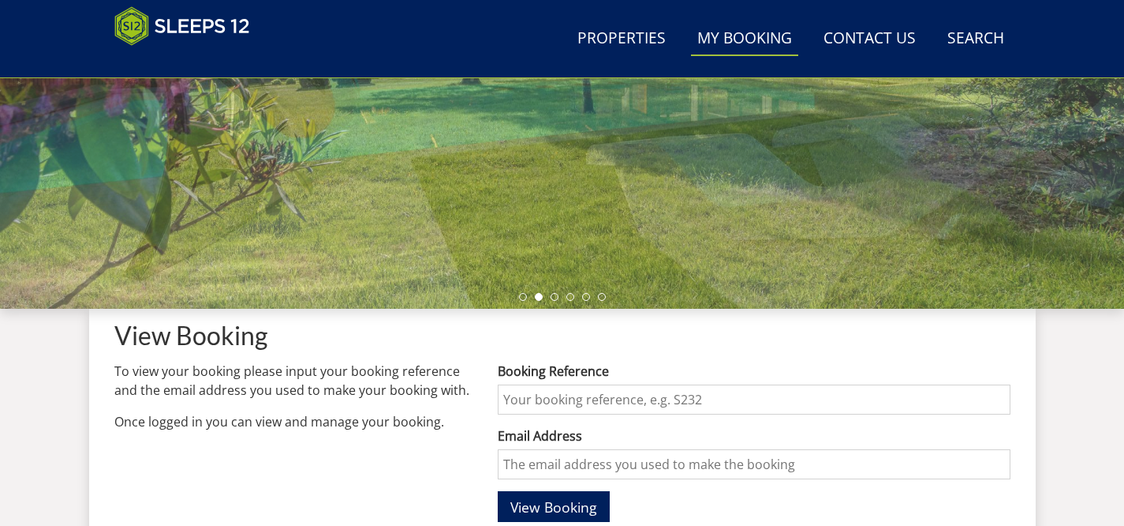
click at [582, 387] on input "Booking Reference" at bounding box center [754, 399] width 512 height 30
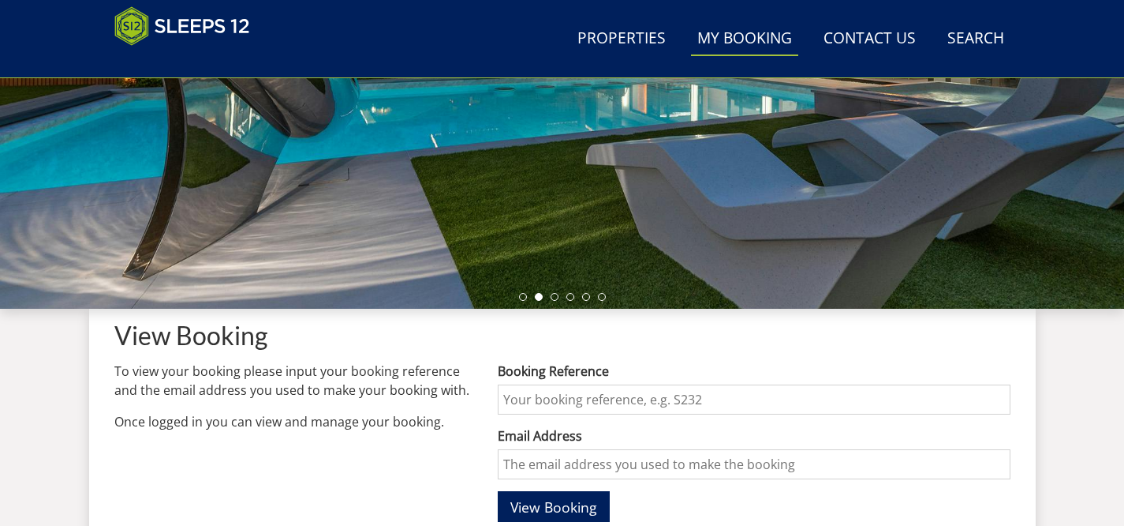
paste input "S47085"
type input "S47085"
click at [571, 465] on input "Email Address" at bounding box center [754, 464] width 512 height 30
type input "[EMAIL_ADDRESS][DOMAIN_NAME]"
click at [567, 509] on span "View Booking" at bounding box center [554, 506] width 87 height 19
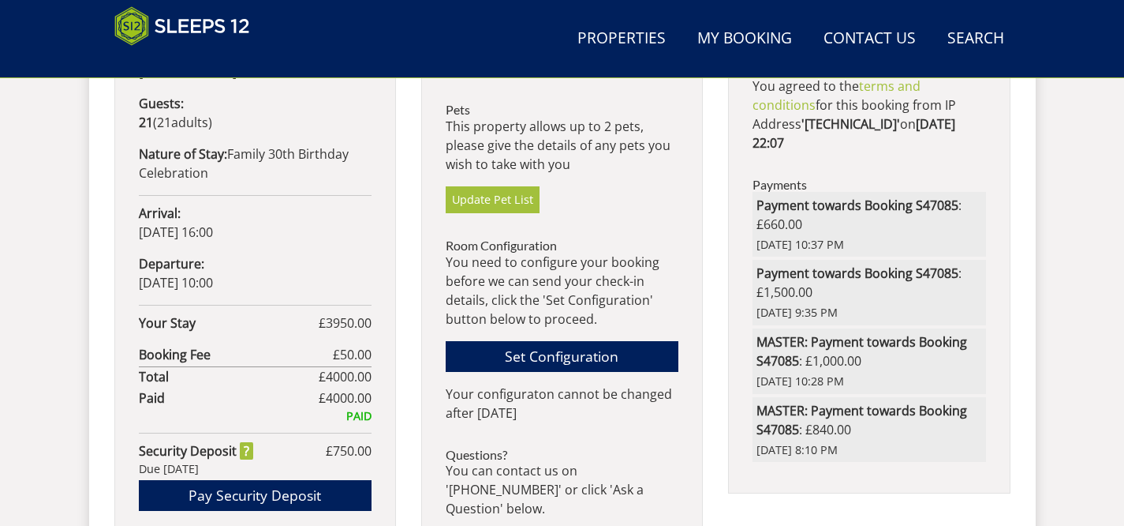
scroll to position [946, 0]
